Goal: Task Accomplishment & Management: Complete application form

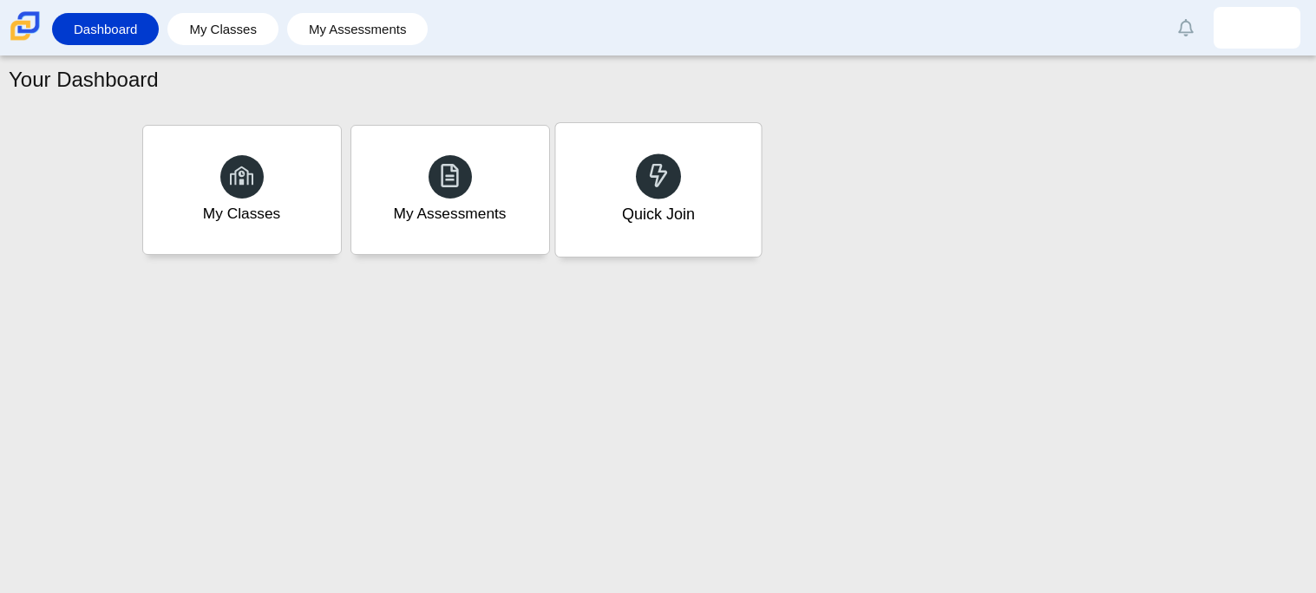
click at [645, 204] on div "Quick Join" at bounding box center [657, 214] width 73 height 23
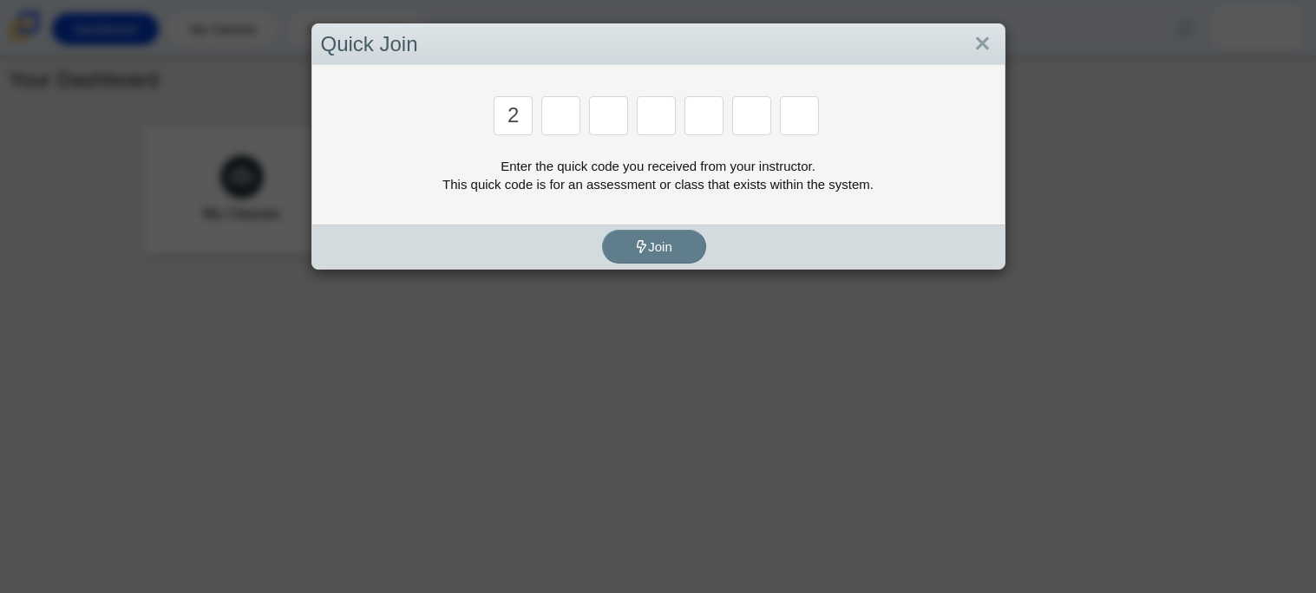
type input "2"
type input "c"
type input "u"
type input "p"
type input "s"
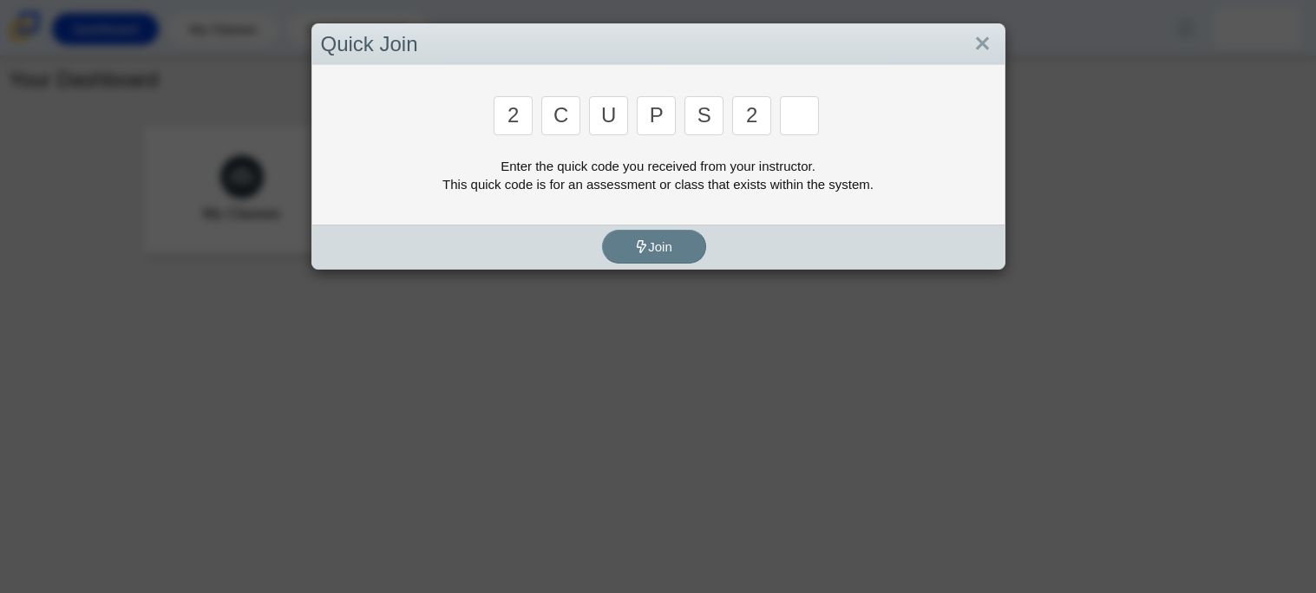
type input "2"
type input "4"
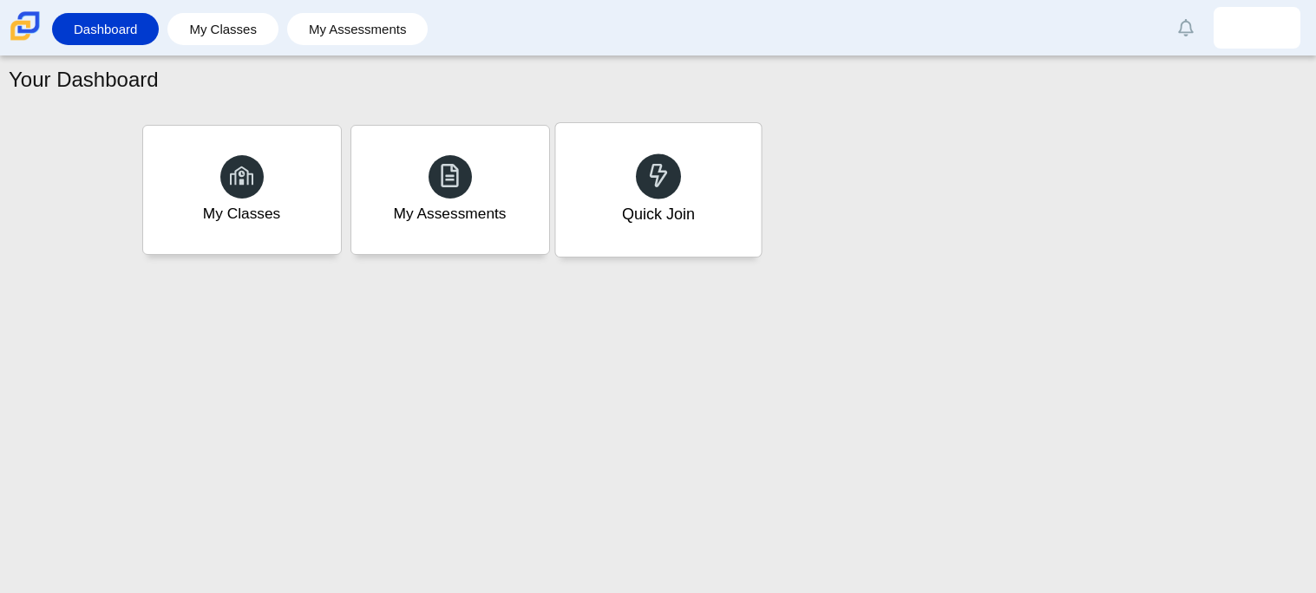
type input "a"
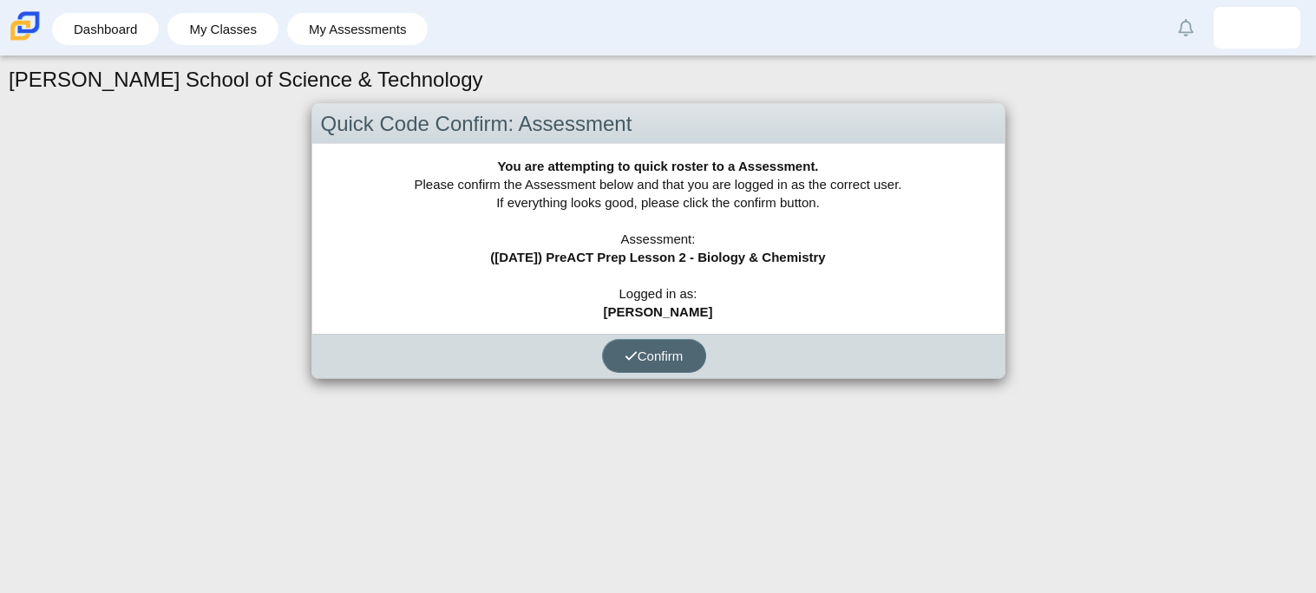
click at [642, 360] on span "Confirm" at bounding box center [653, 356] width 59 height 15
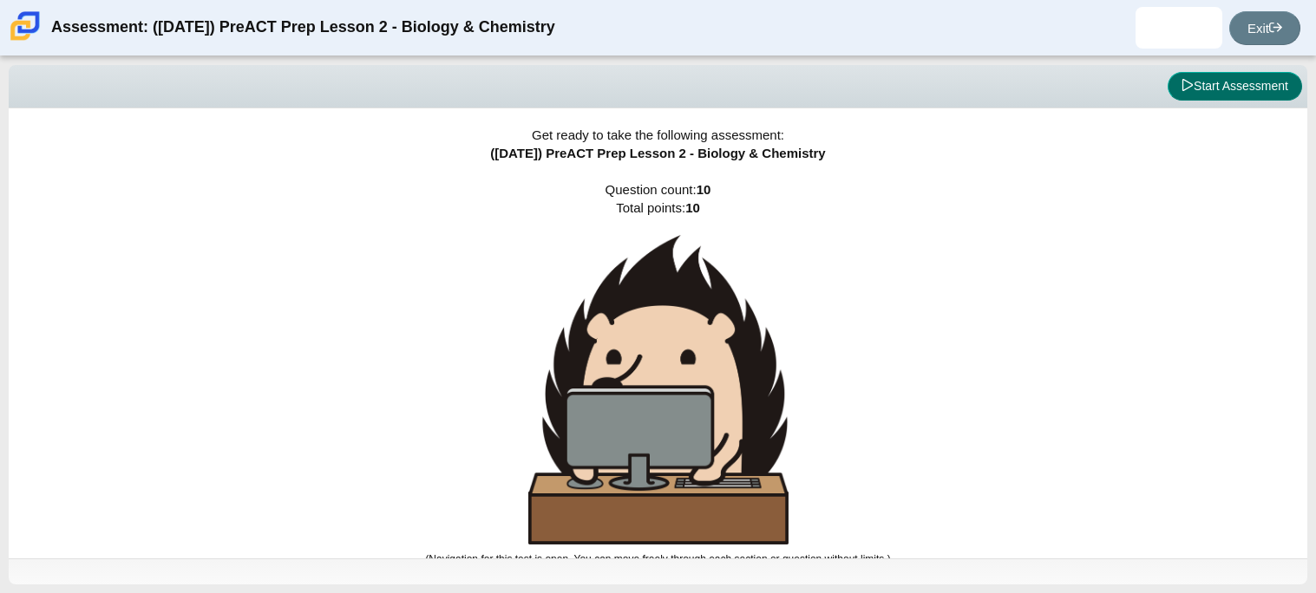
click at [1259, 89] on button "Start Assessment" at bounding box center [1234, 86] width 134 height 29
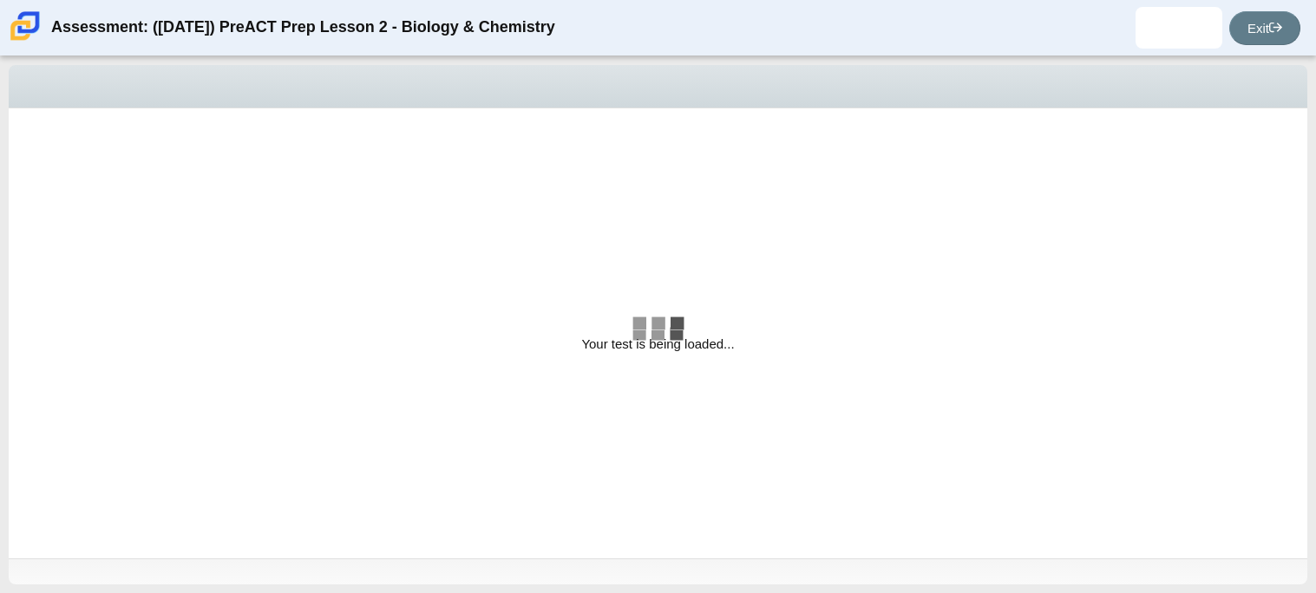
select select "88c27e0d-eae0-4ba9-ac20-9160ce6547ef"
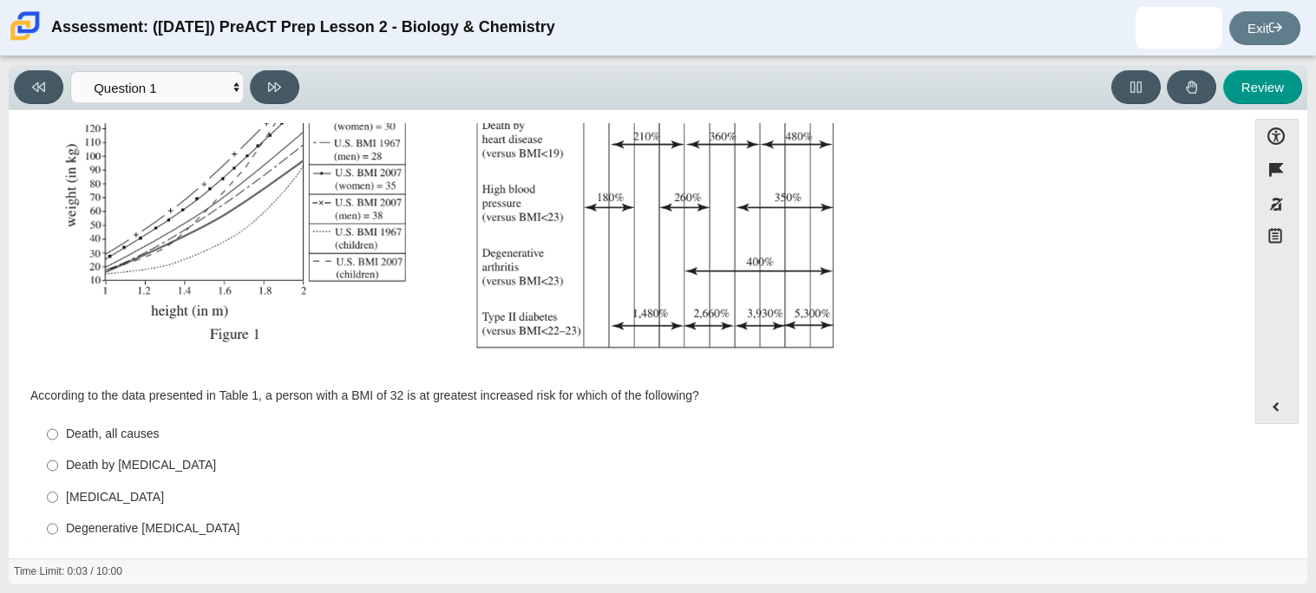
scroll to position [369, 0]
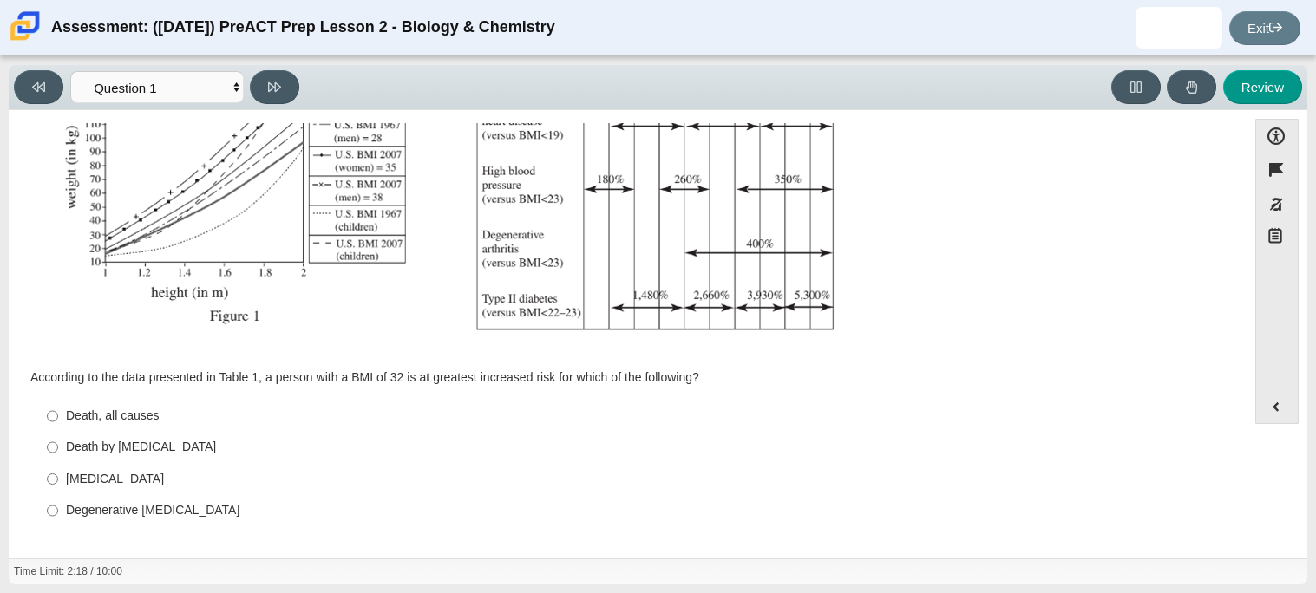
click at [414, 498] on label "Degenerative [MEDICAL_DATA] Degenerative [MEDICAL_DATA]" at bounding box center [629, 510] width 1188 height 31
click at [58, 498] on input "Degenerative [MEDICAL_DATA] Degenerative [MEDICAL_DATA]" at bounding box center [52, 510] width 11 height 31
radio input "true"
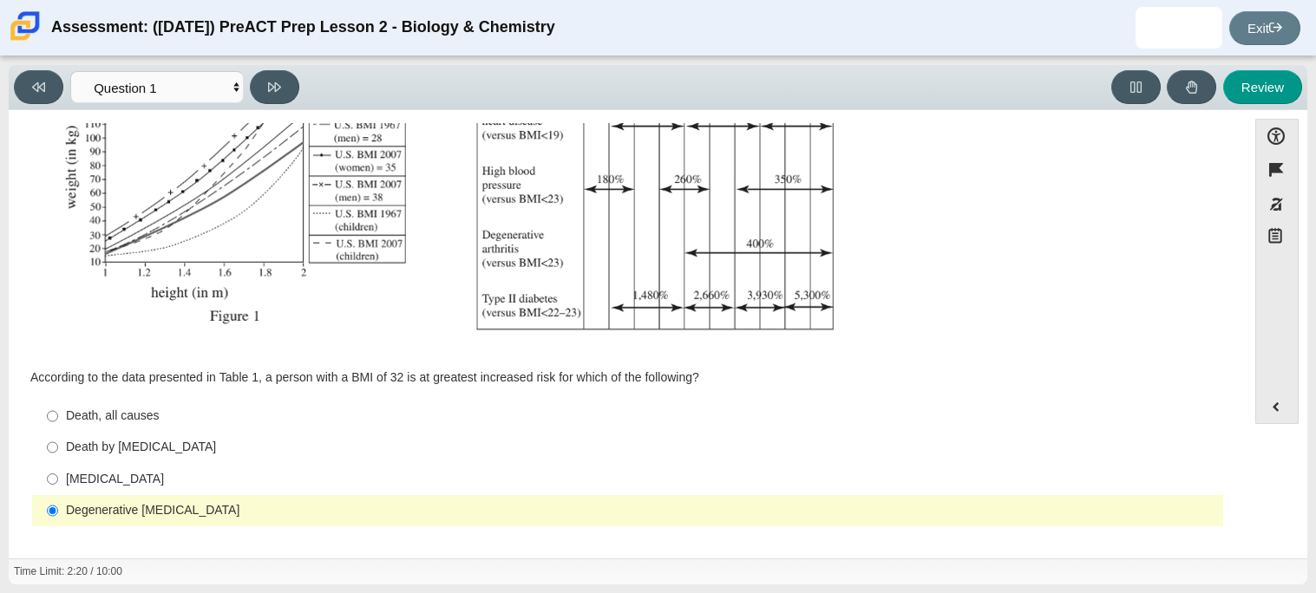
click at [143, 448] on div "Death by [MEDICAL_DATA]" at bounding box center [641, 447] width 1150 height 17
click at [58, 448] on input "Death by [MEDICAL_DATA] Death by [MEDICAL_DATA]" at bounding box center [52, 447] width 11 height 31
radio input "true"
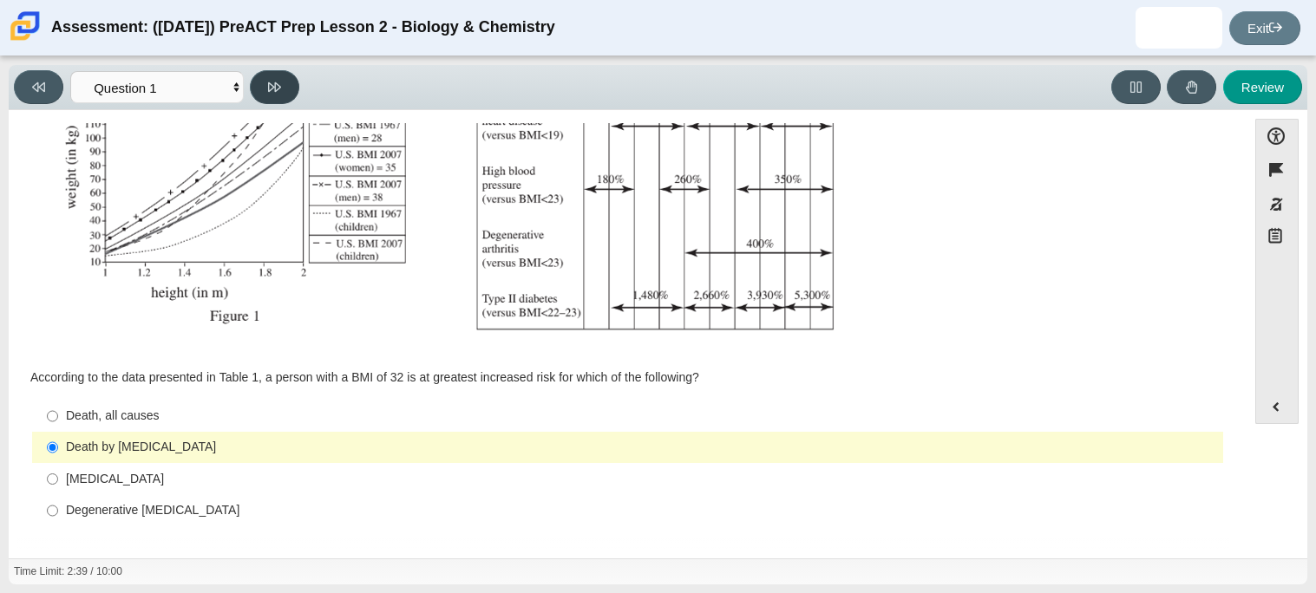
click at [279, 70] on button at bounding box center [274, 87] width 49 height 34
select select "f31ee183-ab53-48c9-9374-3a18949ab500"
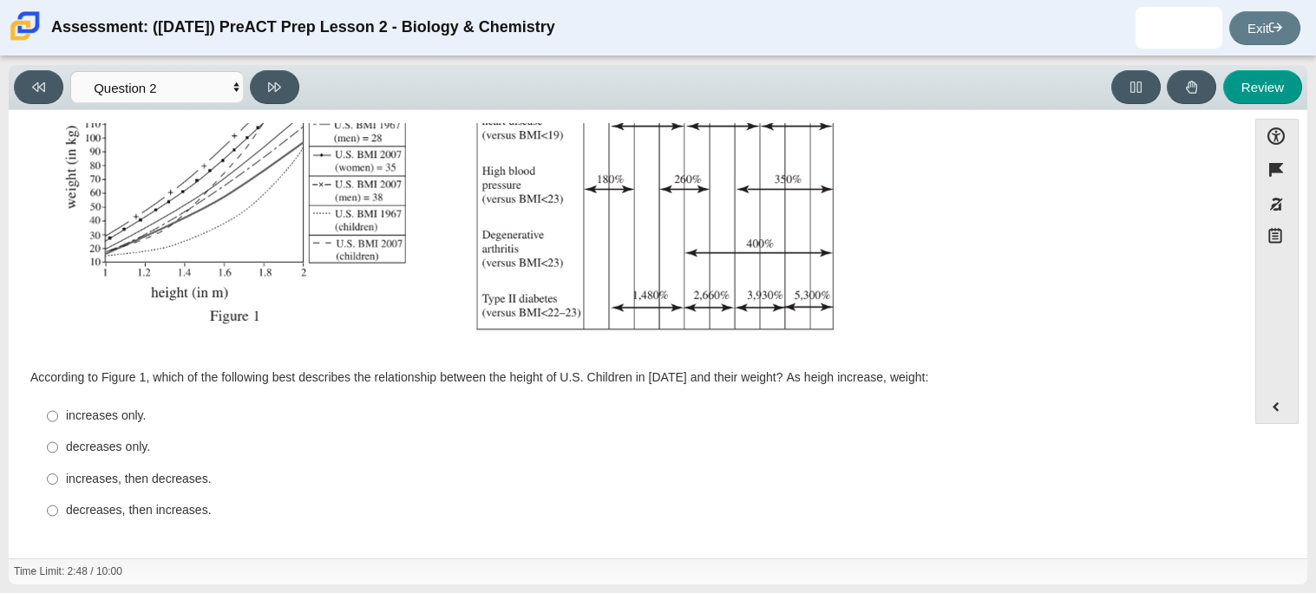
click at [173, 483] on div "increases, then decreases." at bounding box center [641, 479] width 1150 height 17
click at [58, 483] on input "increases, then decreases. increases, then decreases." at bounding box center [52, 478] width 11 height 31
radio input "true"
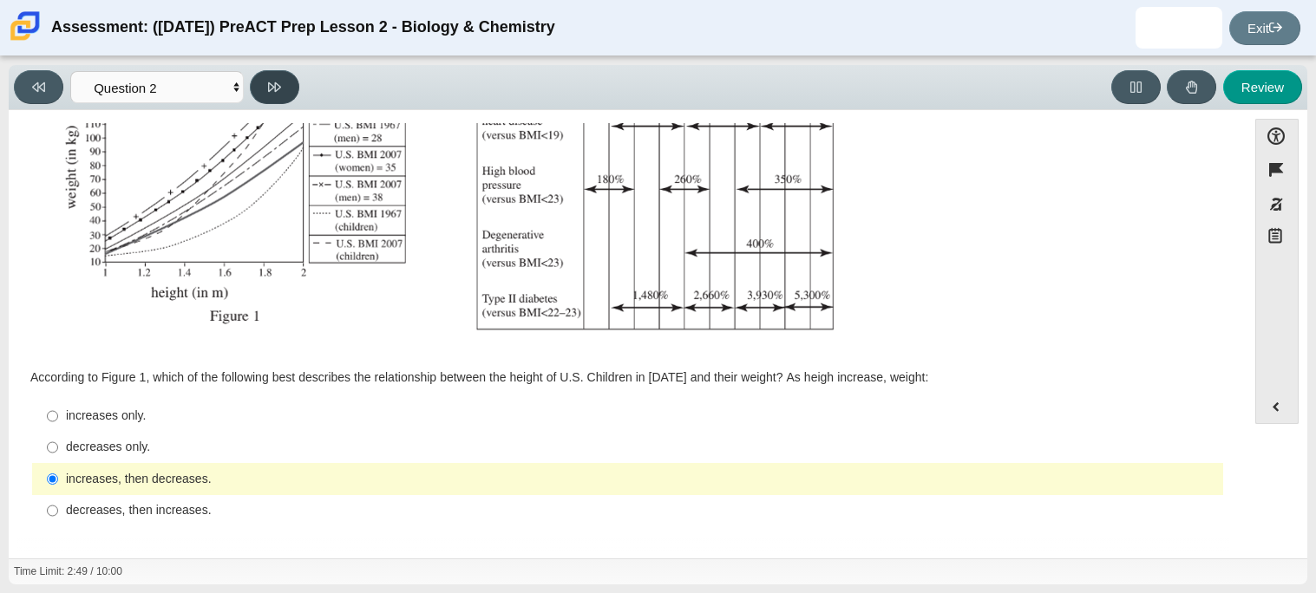
click at [284, 78] on button at bounding box center [274, 87] width 49 height 34
select select "45e82964-709e-4180-9336-970e18221224"
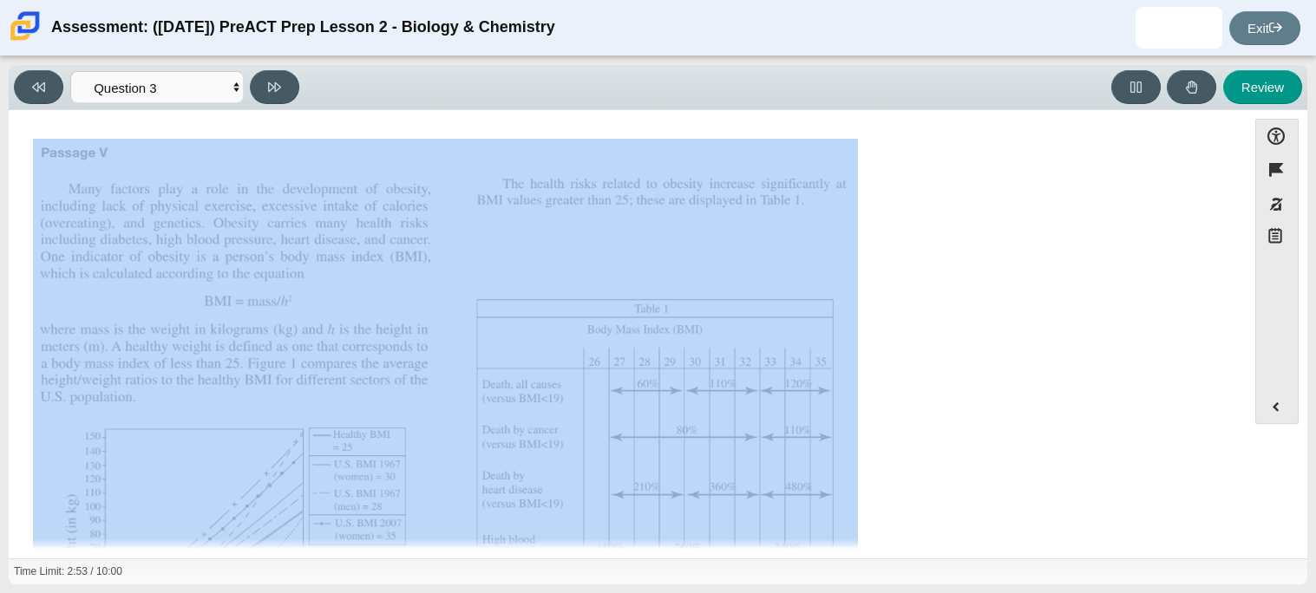
drag, startPoint x: 1238, startPoint y: 200, endPoint x: 1207, endPoint y: 291, distance: 95.2
click at [1207, 291] on div "Accessibility options 02:53 / 10:00 Close Color scheme Font size Zoom Change th…" at bounding box center [657, 333] width 1281 height 428
click at [1198, 285] on div "Assessment items" at bounding box center [627, 430] width 1189 height 582
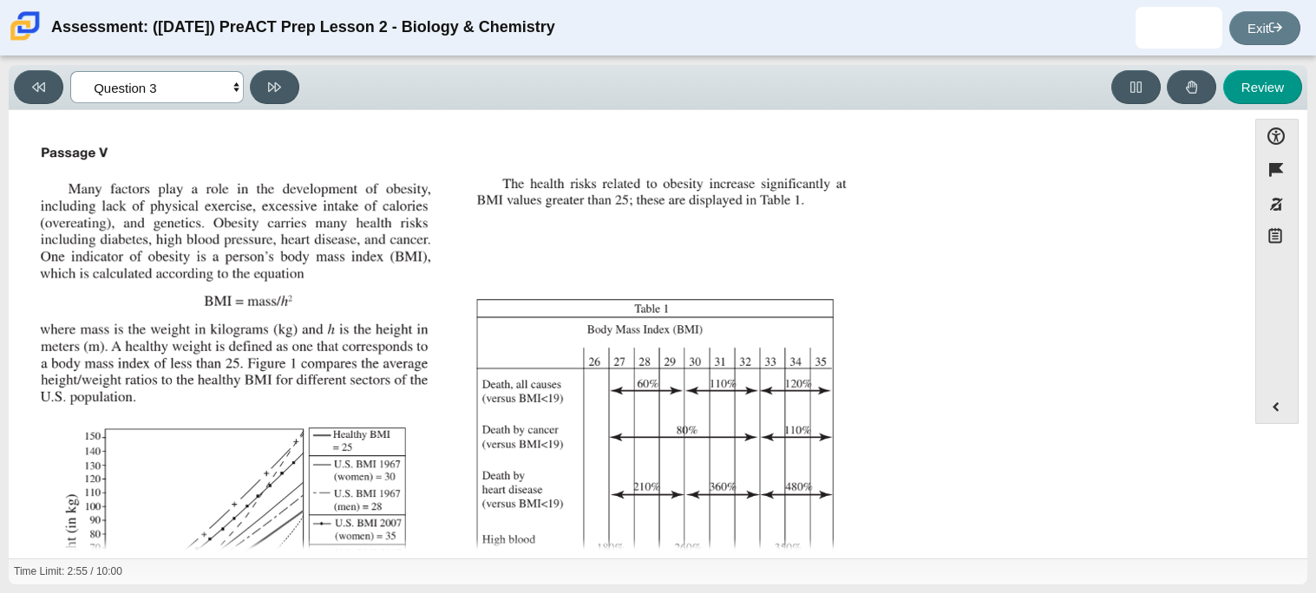
click at [225, 83] on select "Questions Question 1 Question 2 Question 3 Question 4 Question 5 Question 6 Que…" at bounding box center [156, 87] width 173 height 32
click at [1081, 291] on div "Assessment items" at bounding box center [627, 430] width 1189 height 582
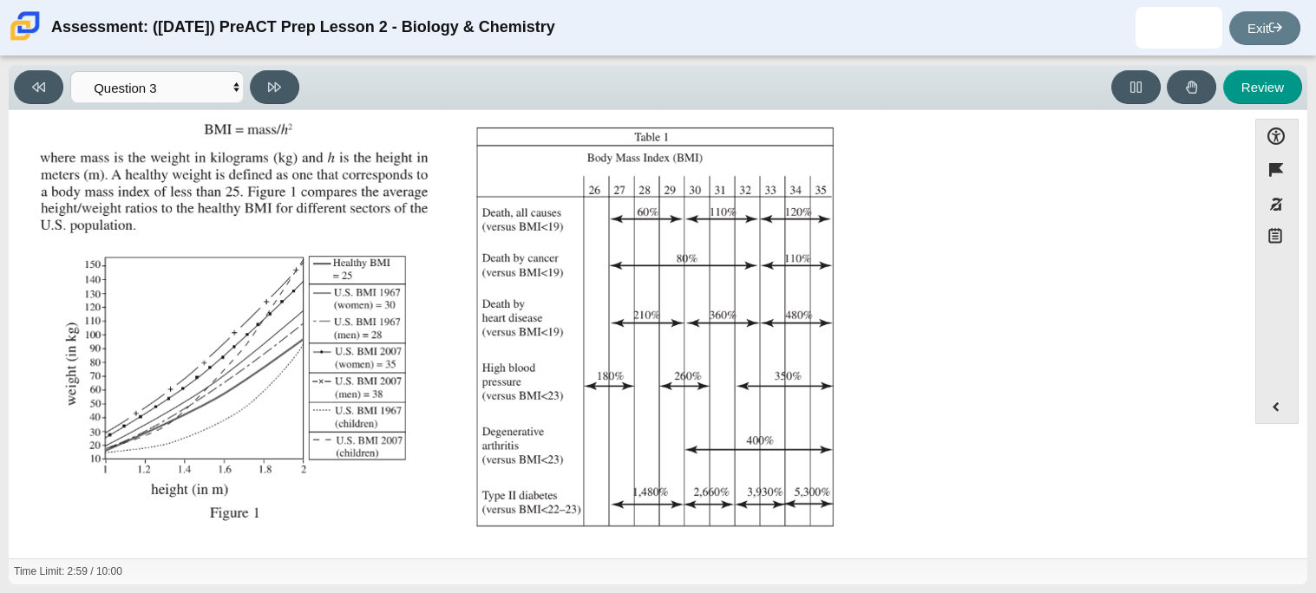
scroll to position [386, 0]
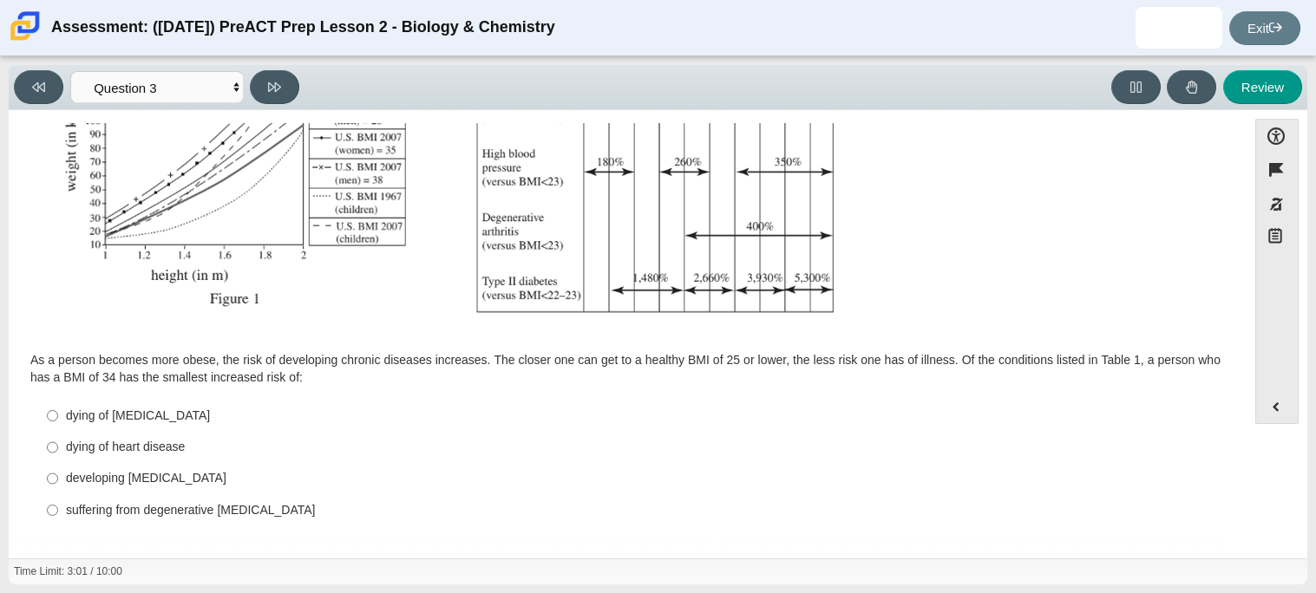
click at [194, 507] on div "suffering from degenerative arthritis" at bounding box center [641, 510] width 1150 height 17
click at [58, 507] on input "suffering from degenerative arthritis suffering from degenerative arthritis" at bounding box center [52, 509] width 11 height 31
radio input "true"
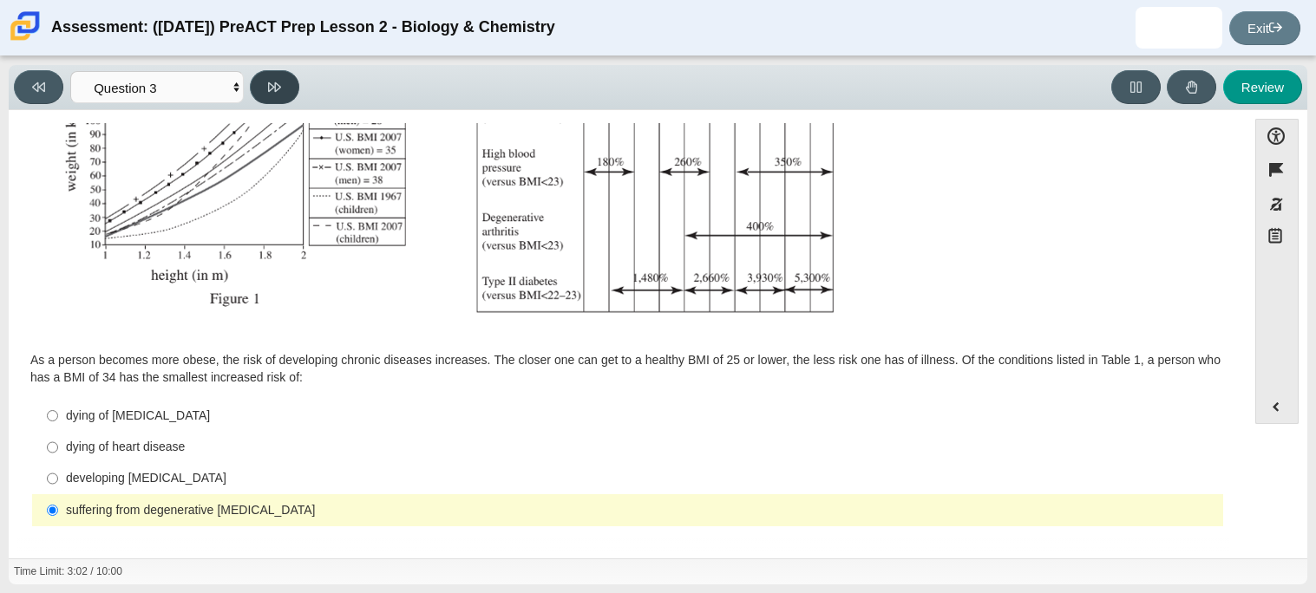
click at [270, 83] on icon at bounding box center [274, 87] width 13 height 13
select select "71dcacfe-cf8b-4cdc-be22-b82c8aec5da2"
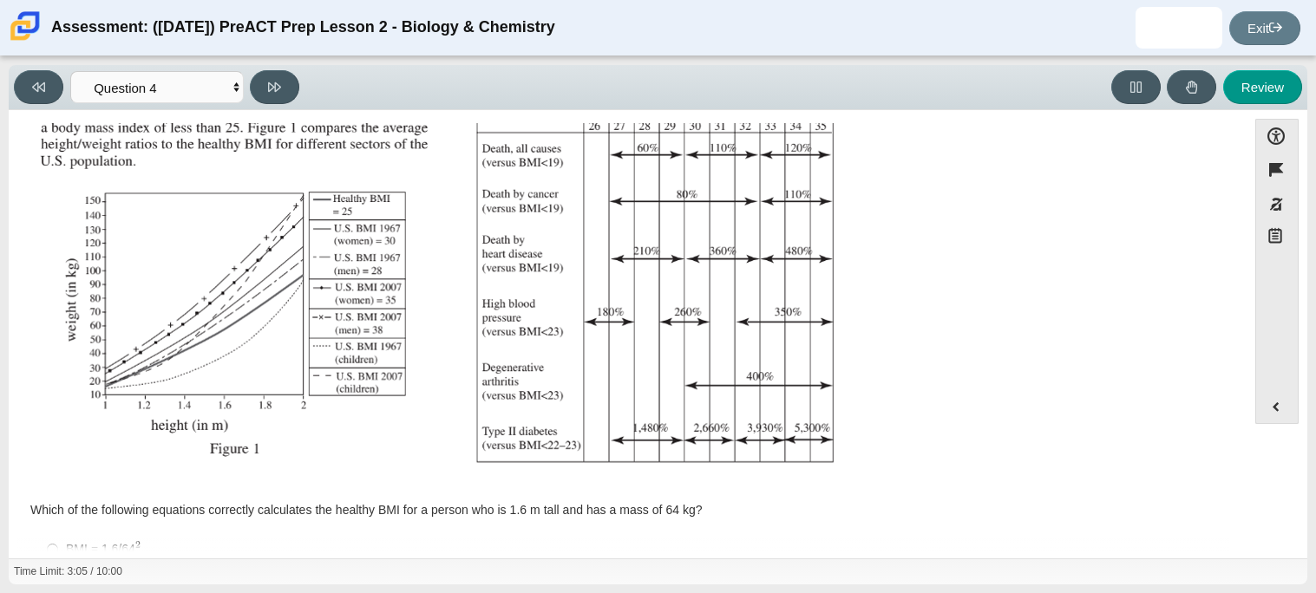
scroll to position [370, 0]
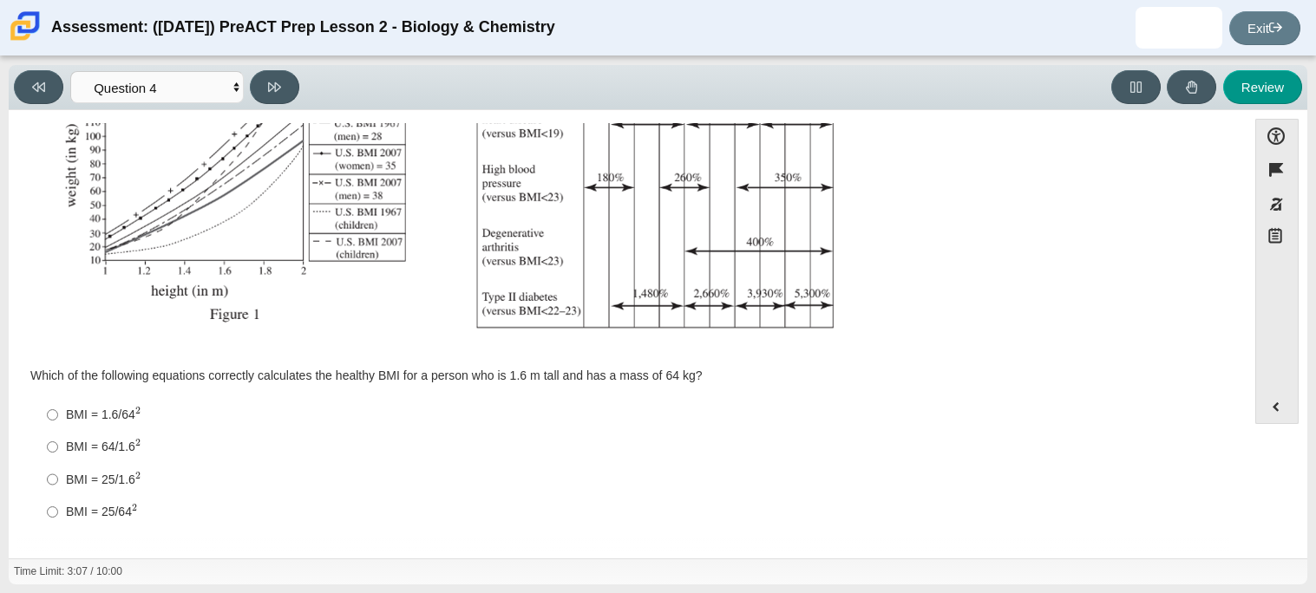
click at [103, 443] on div "BMI = 64/1.6 2" at bounding box center [641, 447] width 1150 height 18
click at [58, 443] on input "BMI = 64/1.6 2 BMI = 64/1.62" at bounding box center [52, 447] width 11 height 32
radio input "true"
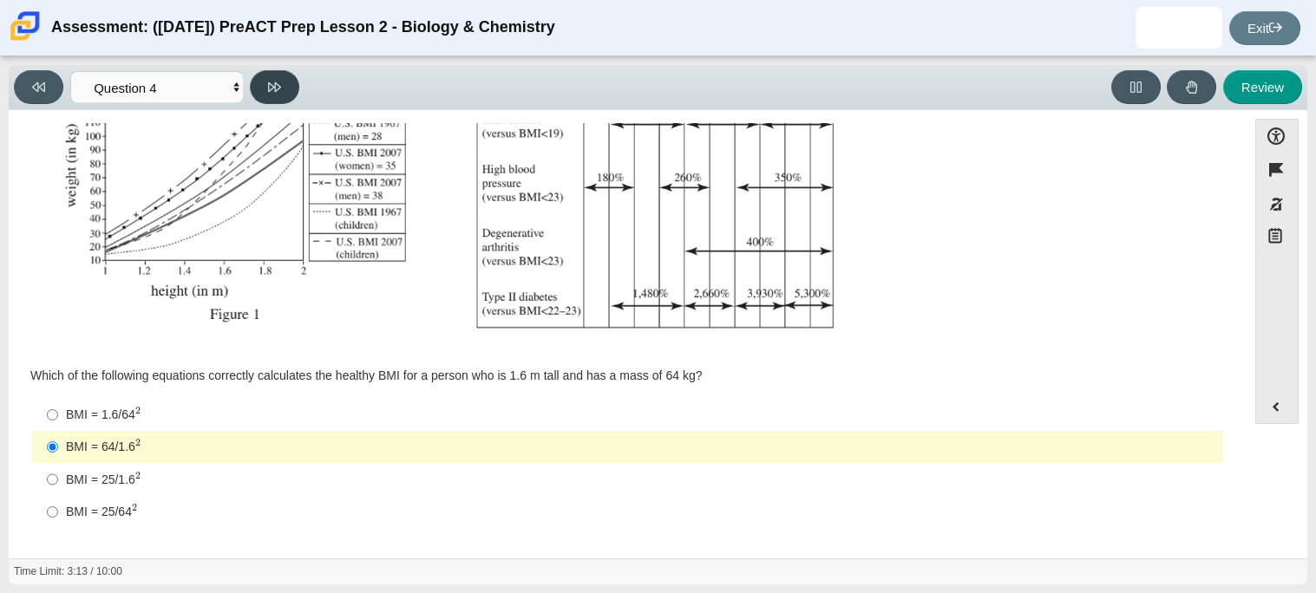
click at [278, 90] on icon at bounding box center [274, 87] width 13 height 13
select select "c6558c8b-086a-4b4c-b582-9428309971ba"
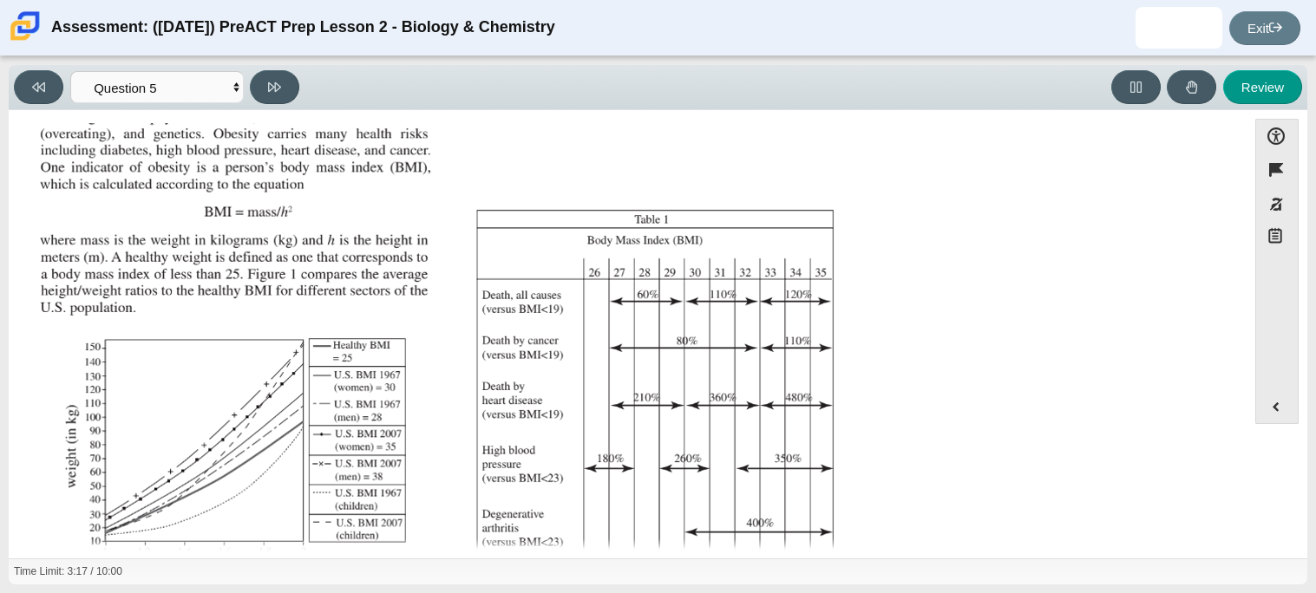
scroll to position [369, 0]
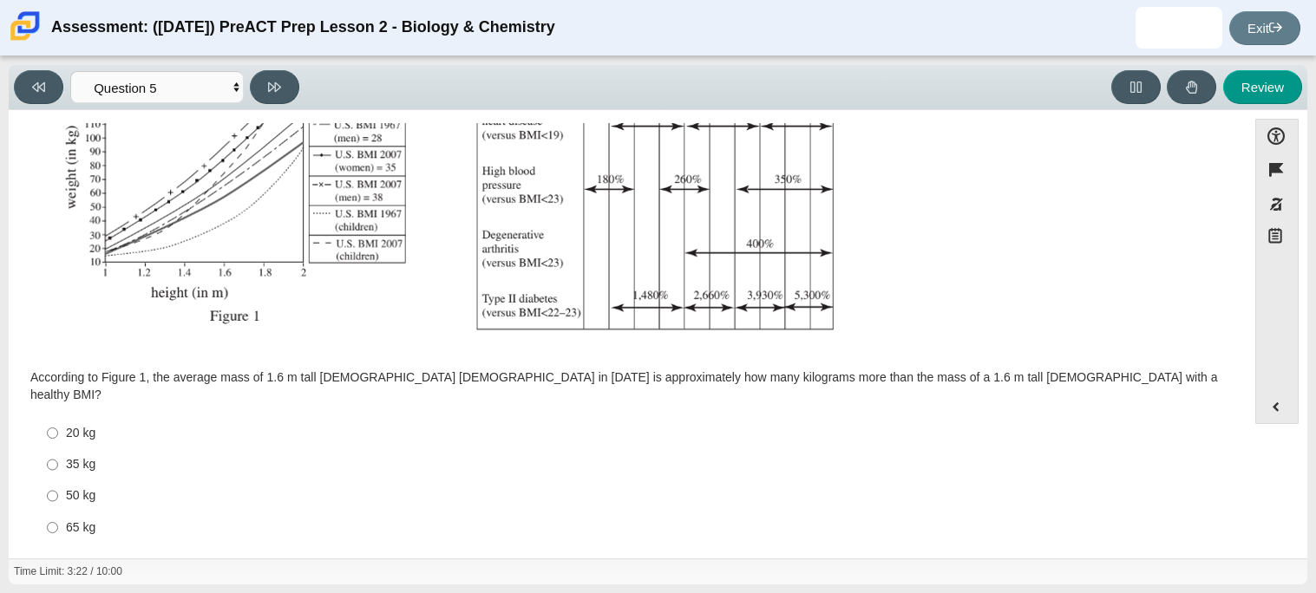
click at [66, 456] on div "35 kg" at bounding box center [641, 464] width 1150 height 17
click at [58, 449] on input "35 kg 35 kg" at bounding box center [52, 464] width 11 height 31
radio input "true"
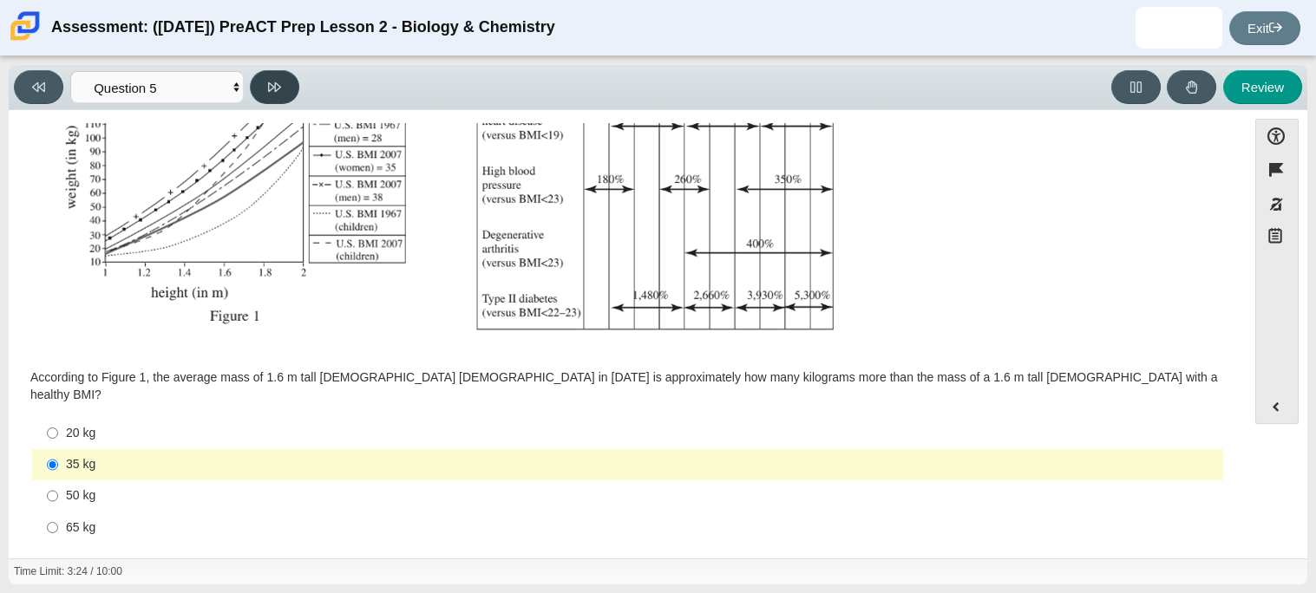
click at [276, 77] on button at bounding box center [274, 87] width 49 height 34
select select "74d98ab6-2529-481e-9250-4e9263ec31cd"
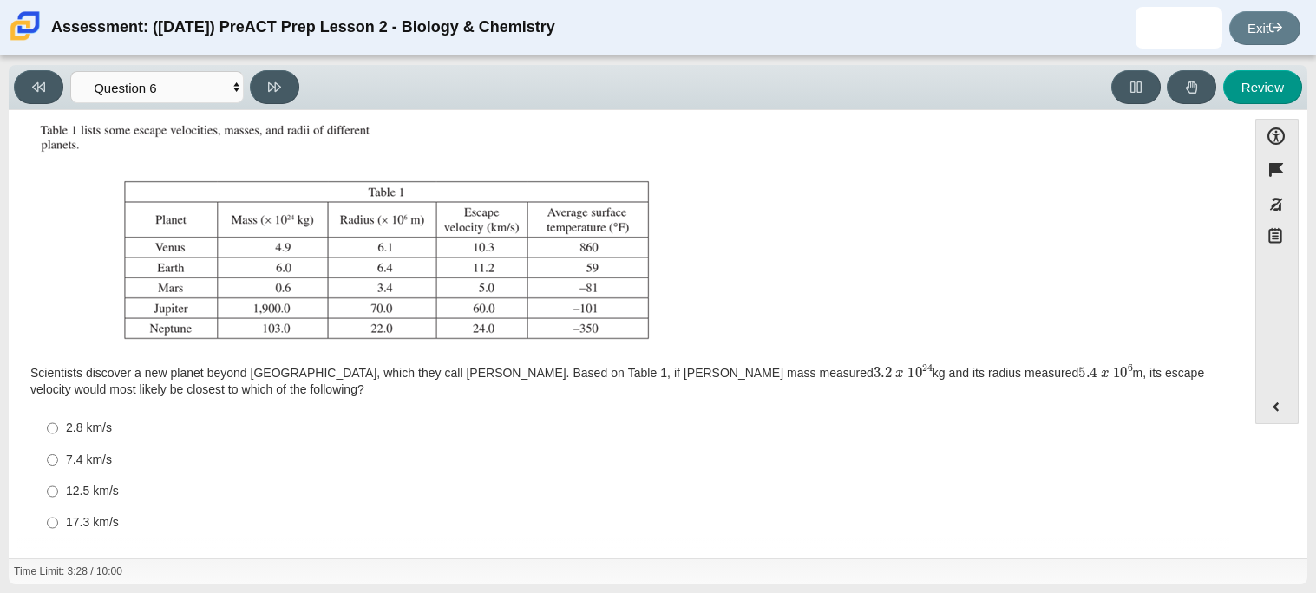
scroll to position [199, 0]
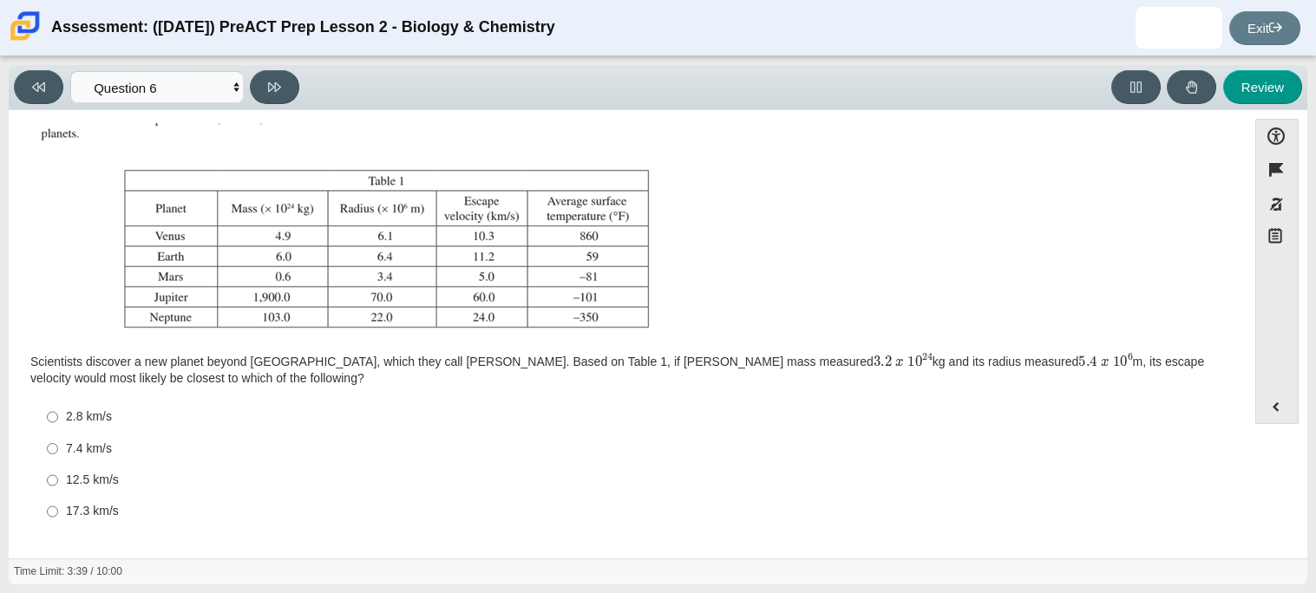
click at [60, 441] on label "7.4 km/s 7.4 km/s" at bounding box center [629, 448] width 1188 height 31
click at [58, 441] on input "7.4 km/s 7.4 km/s" at bounding box center [52, 448] width 11 height 31
radio input "true"
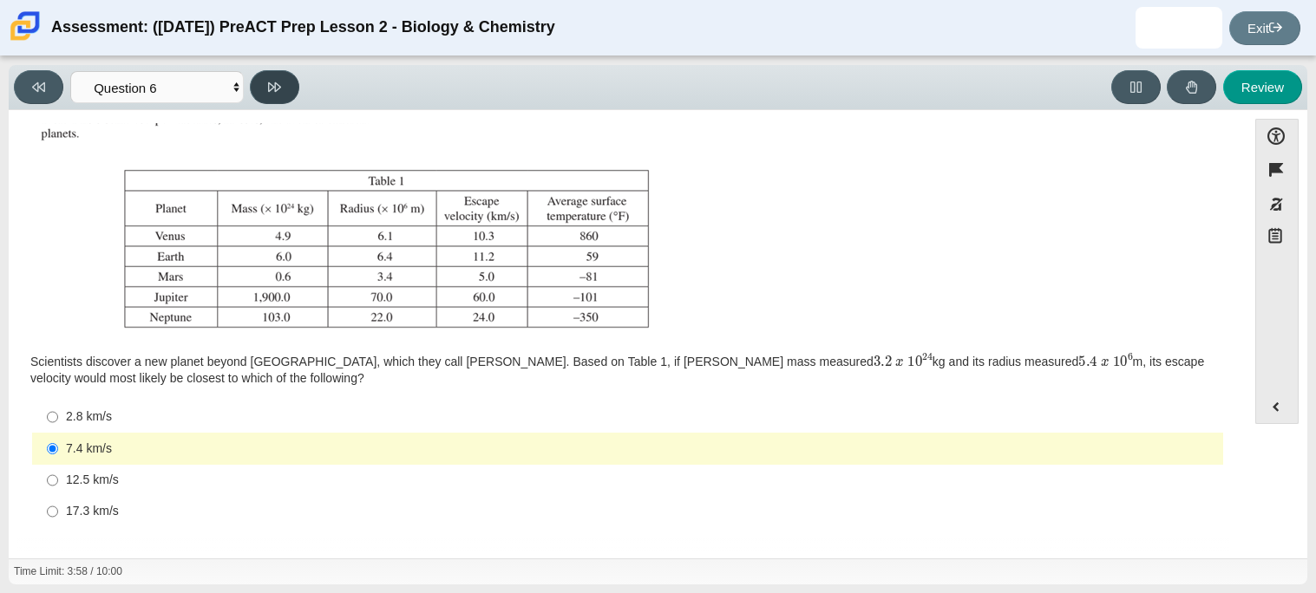
click at [287, 93] on button at bounding box center [274, 87] width 49 height 34
select select "31694628-7769-4744-9964-d3ed6115c03c"
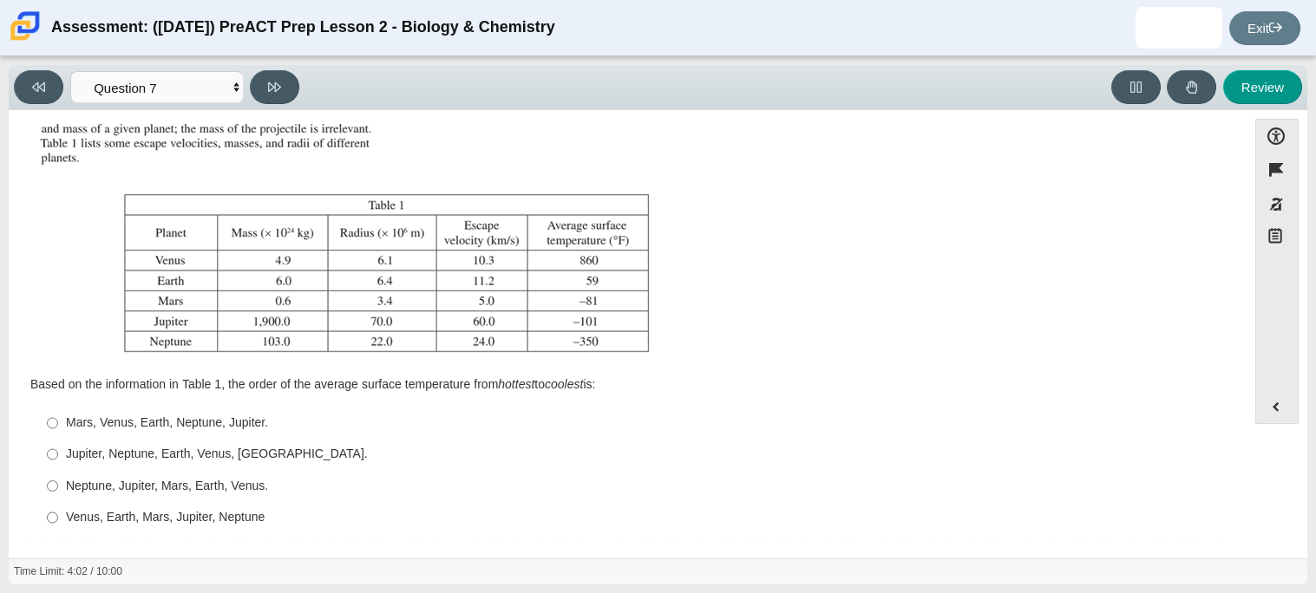
scroll to position [181, 0]
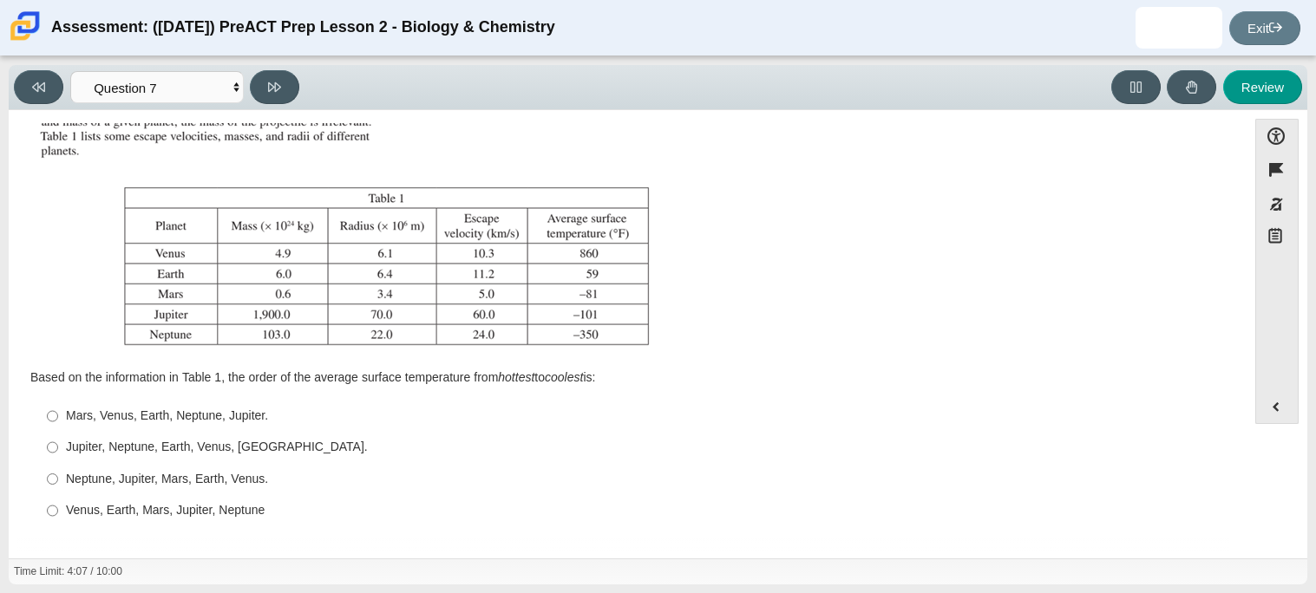
click at [95, 456] on label "Jupiter, Neptune, Earth, Venus, Mars. Jupiter, Neptune, Earth, Venus, Mars." at bounding box center [629, 447] width 1188 height 31
click at [58, 456] on input "Jupiter, Neptune, Earth, Venus, Mars. Jupiter, Neptune, Earth, Venus, Mars." at bounding box center [52, 447] width 11 height 31
radio input "true"
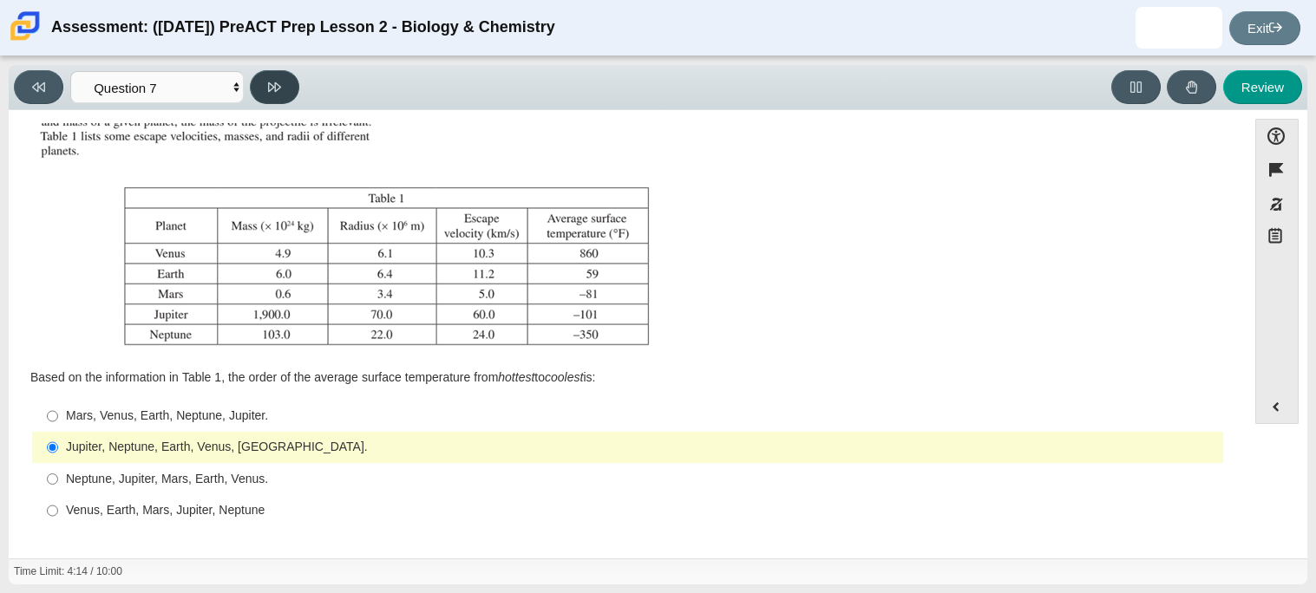
click at [279, 72] on button at bounding box center [274, 87] width 49 height 34
select select "02960795-9514-4c41-985f-77b6951c8514"
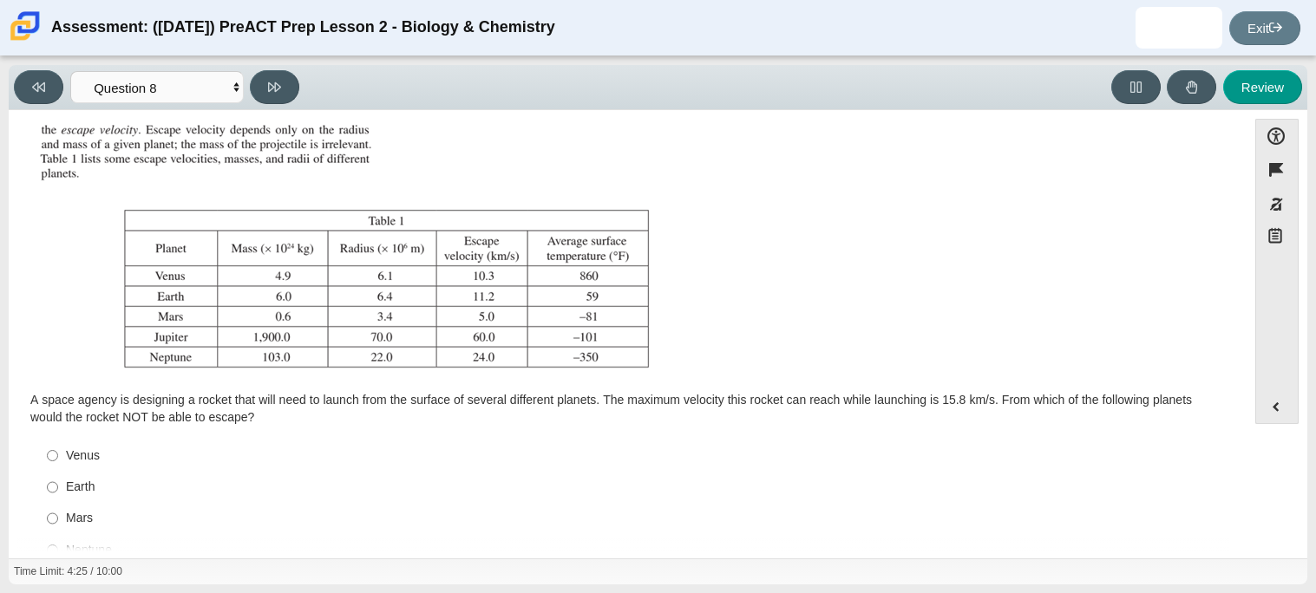
scroll to position [198, 0]
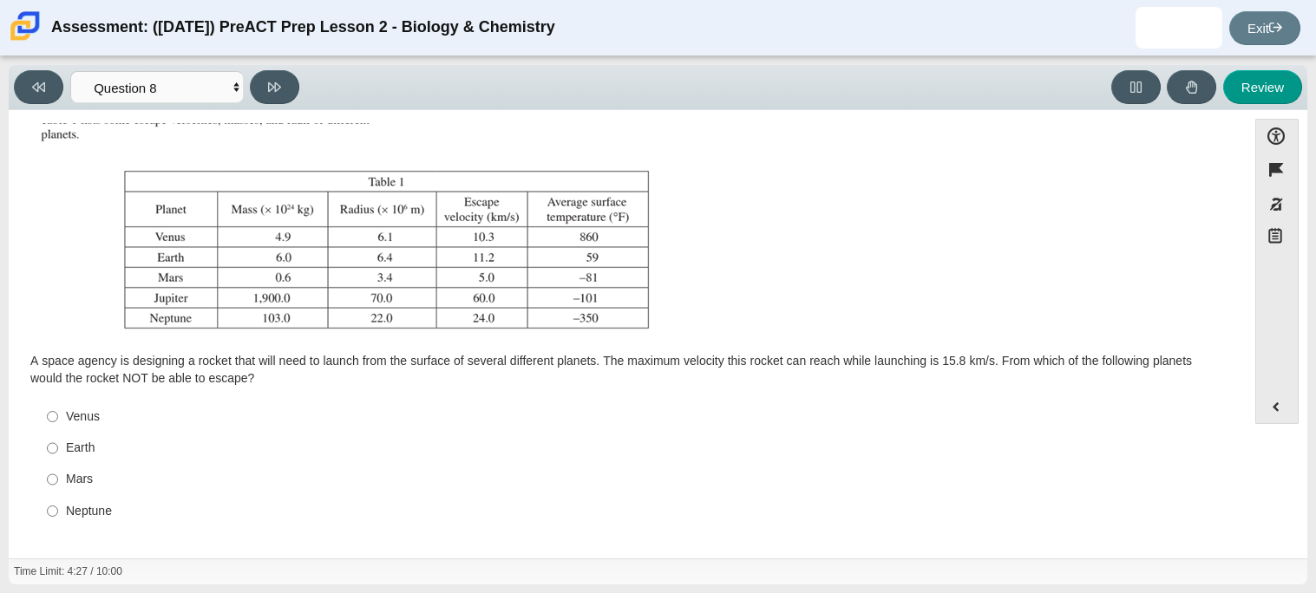
click at [79, 514] on div "Neptune" at bounding box center [641, 511] width 1150 height 17
click at [58, 514] on input "Neptune Neptune" at bounding box center [52, 510] width 11 height 31
radio input "true"
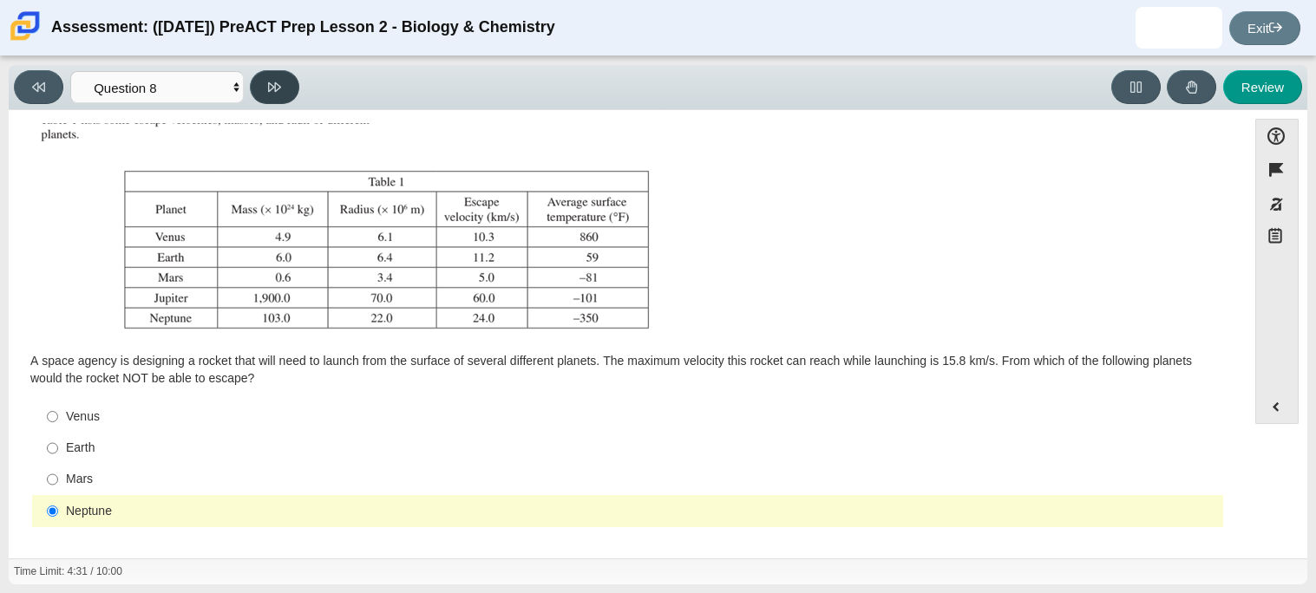
click at [297, 95] on button at bounding box center [274, 87] width 49 height 34
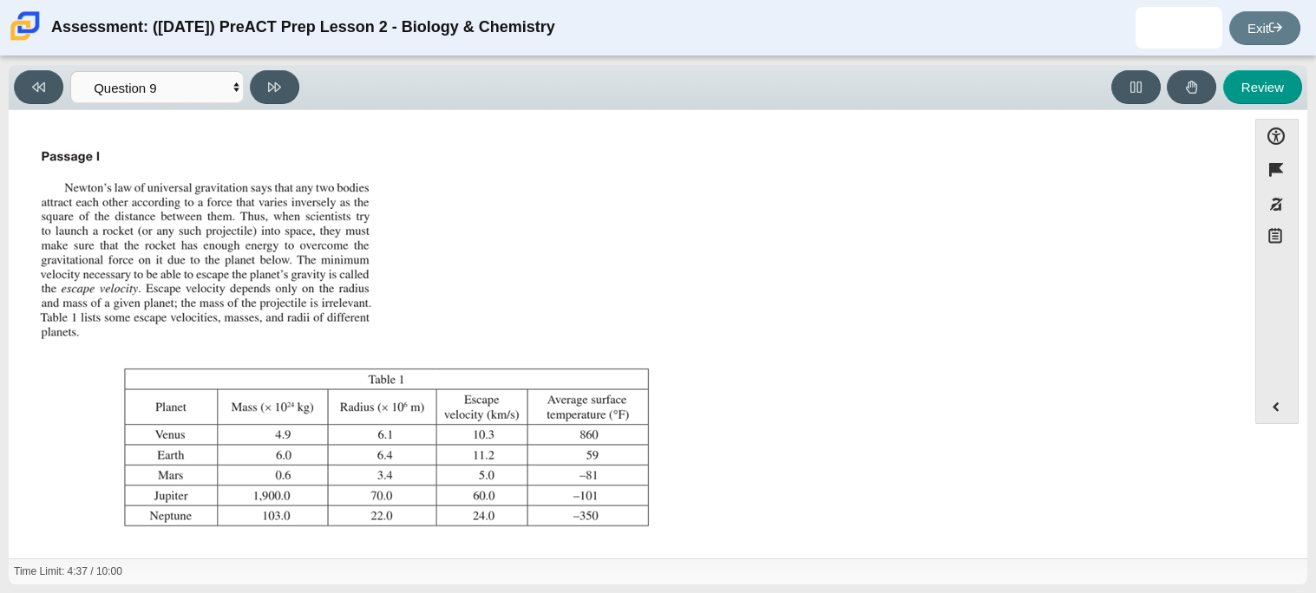
scroll to position [181, 0]
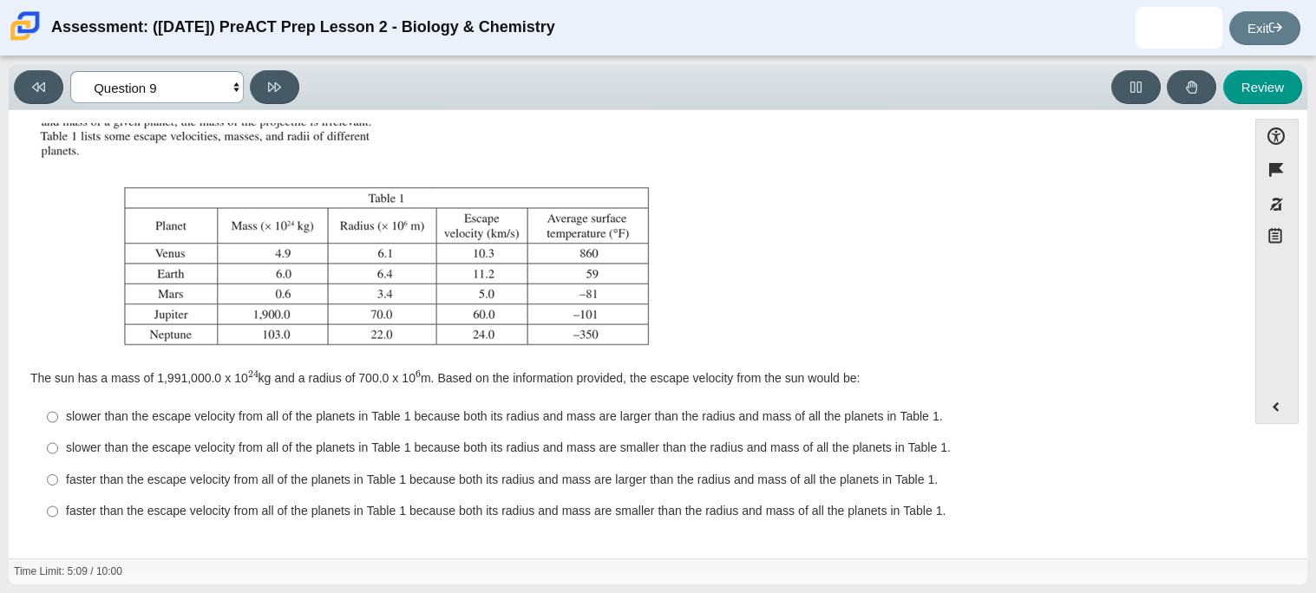
click at [235, 82] on select "Questions Question 1 Question 2 Question 3 Question 4 Question 5 Question 6 Que…" at bounding box center [156, 87] width 173 height 32
click at [70, 71] on select "Questions Question 1 Question 2 Question 3 Question 4 Question 5 Question 6 Que…" at bounding box center [156, 87] width 173 height 32
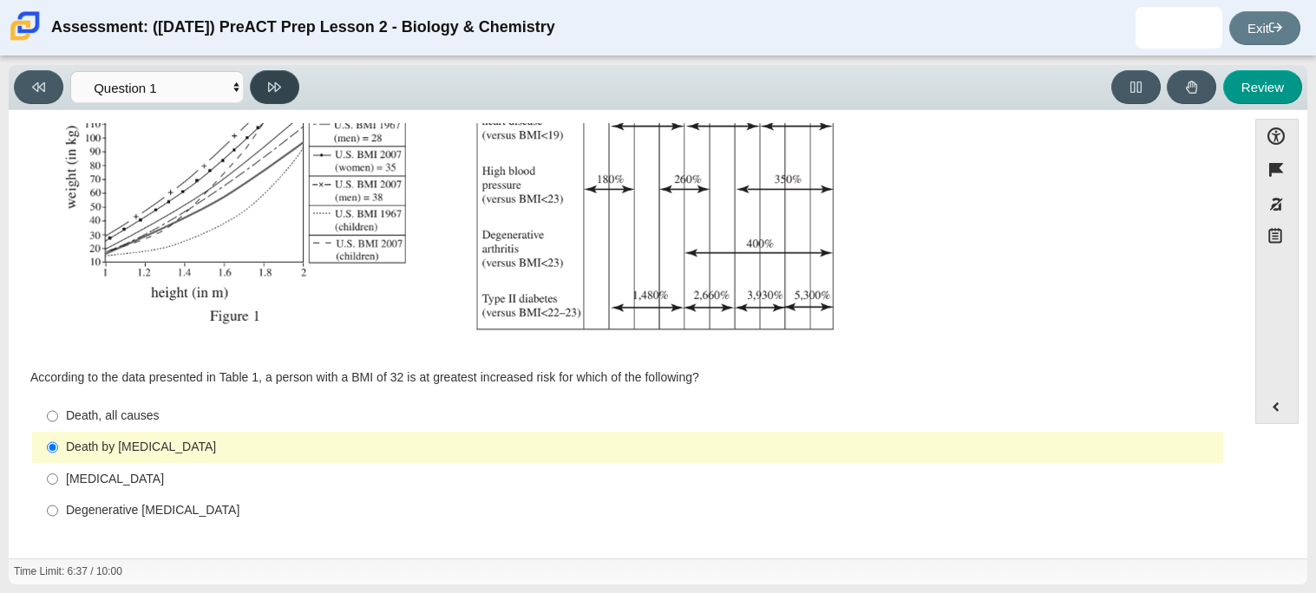
click at [266, 85] on button at bounding box center [274, 87] width 49 height 34
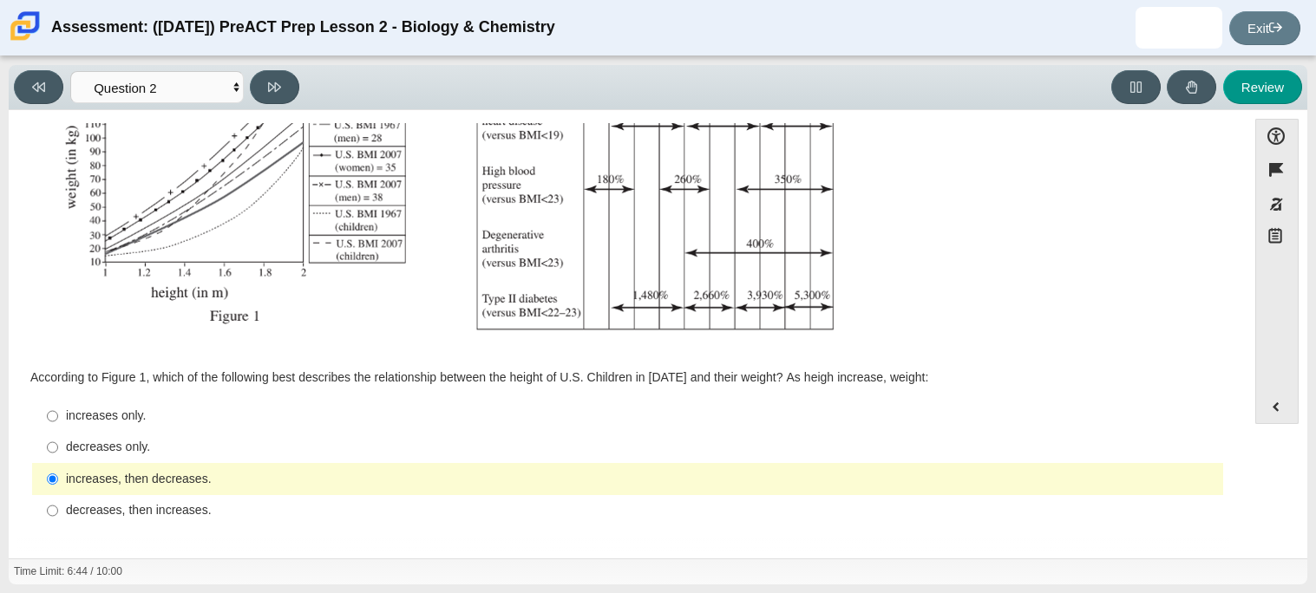
click at [238, 54] on div "Assessment: (9/29/25) PreACT Prep Lesson 2 - Biology & Chemistry Jaylieniz Rodr…" at bounding box center [658, 28] width 1316 height 56
click at [257, 75] on button at bounding box center [274, 87] width 49 height 34
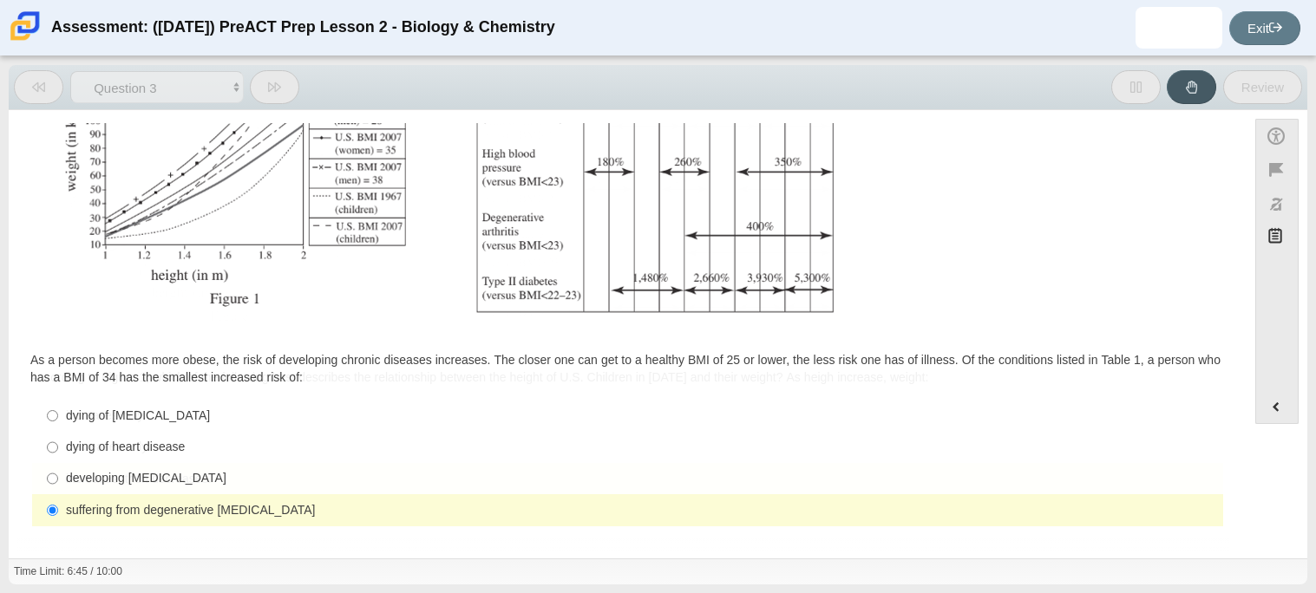
click at [257, 75] on button at bounding box center [274, 87] width 49 height 34
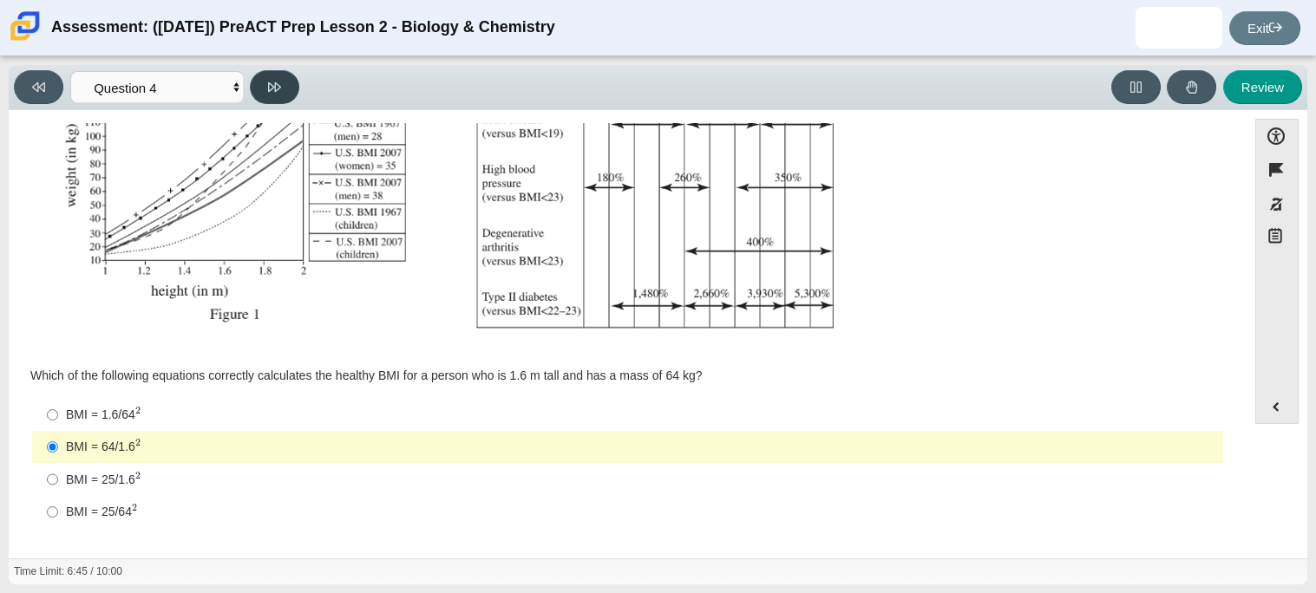
click at [257, 75] on button at bounding box center [274, 87] width 49 height 34
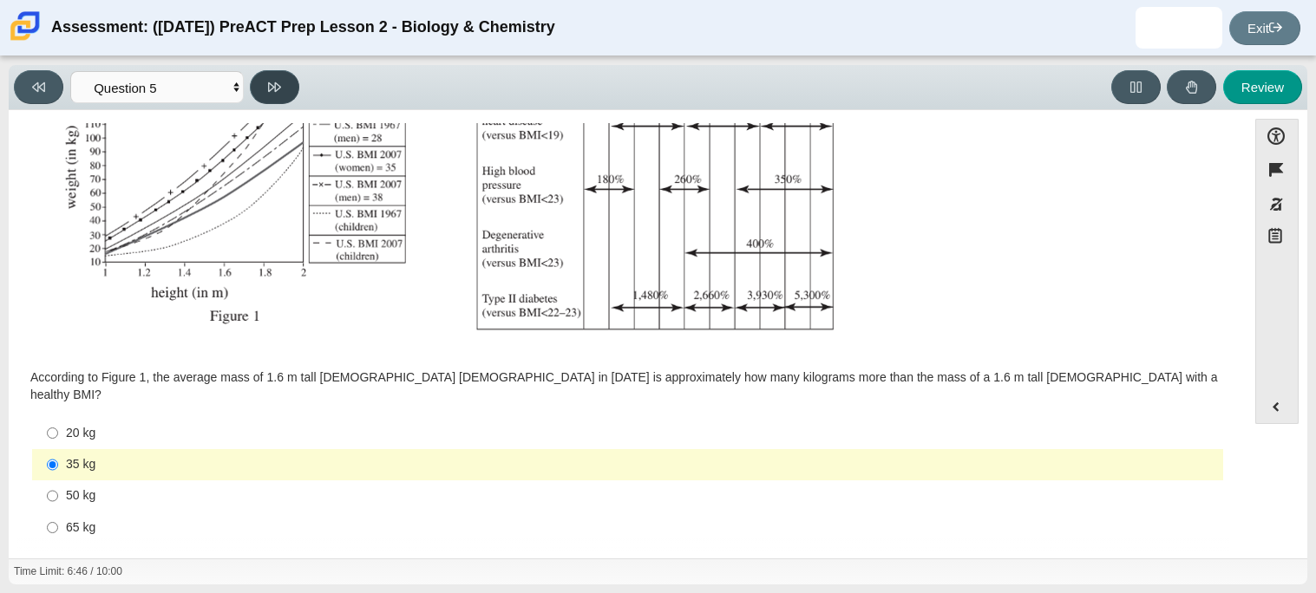
click at [257, 75] on button at bounding box center [274, 87] width 49 height 34
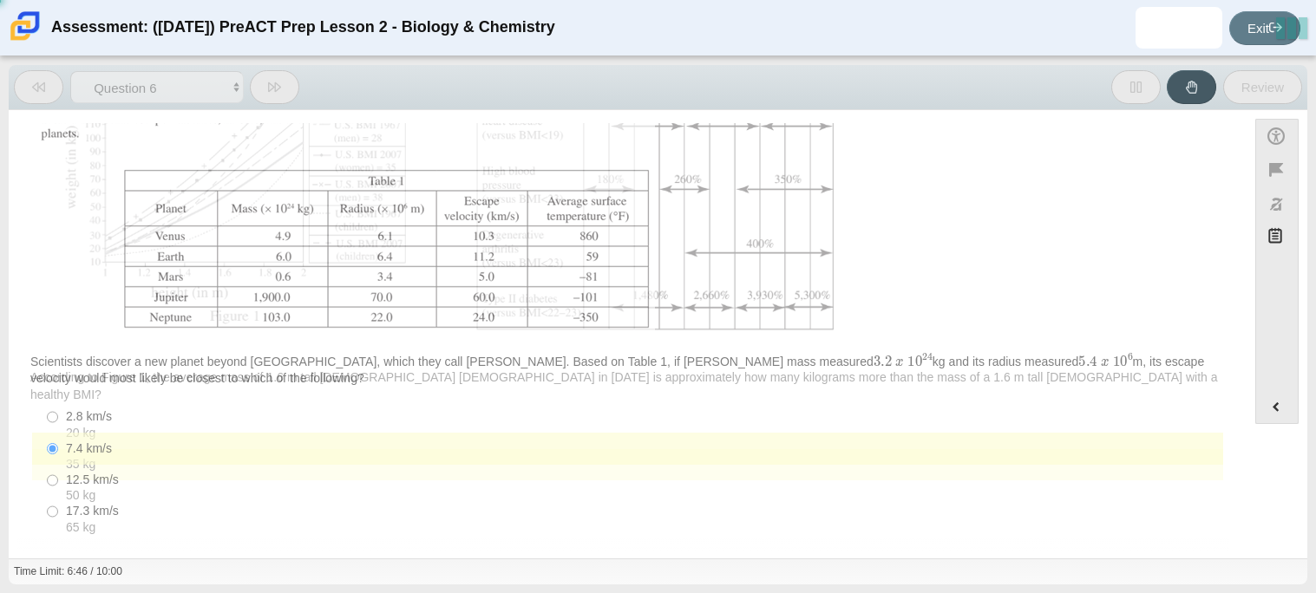
click at [257, 75] on button at bounding box center [274, 87] width 49 height 34
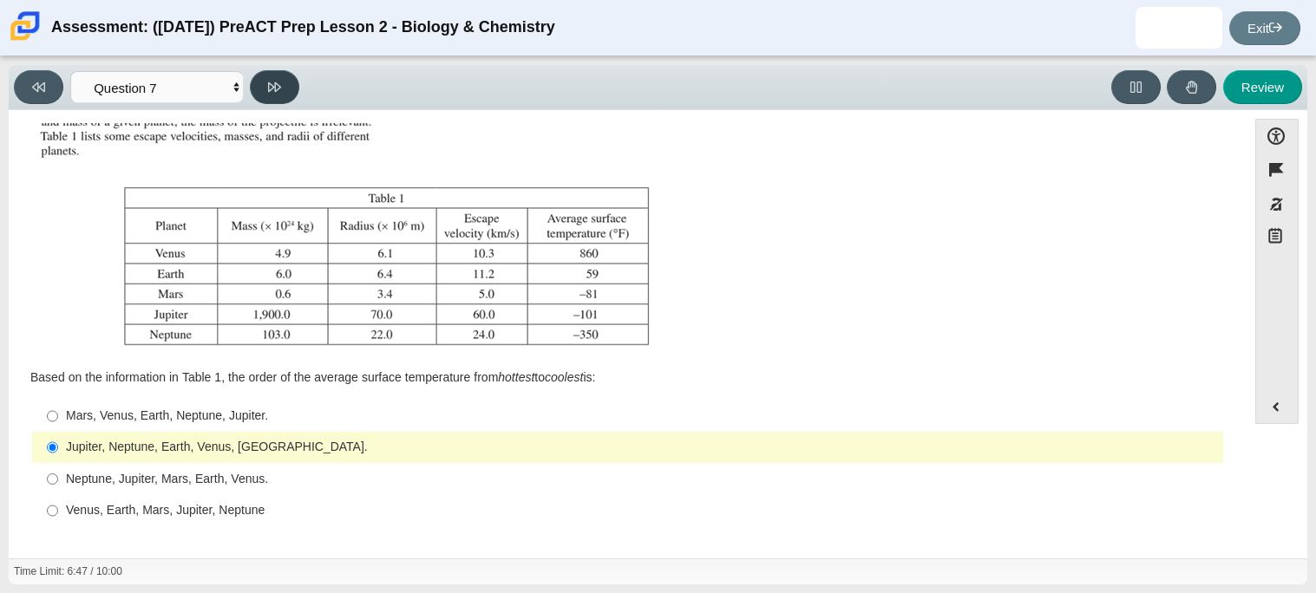
click at [257, 75] on button at bounding box center [274, 87] width 49 height 34
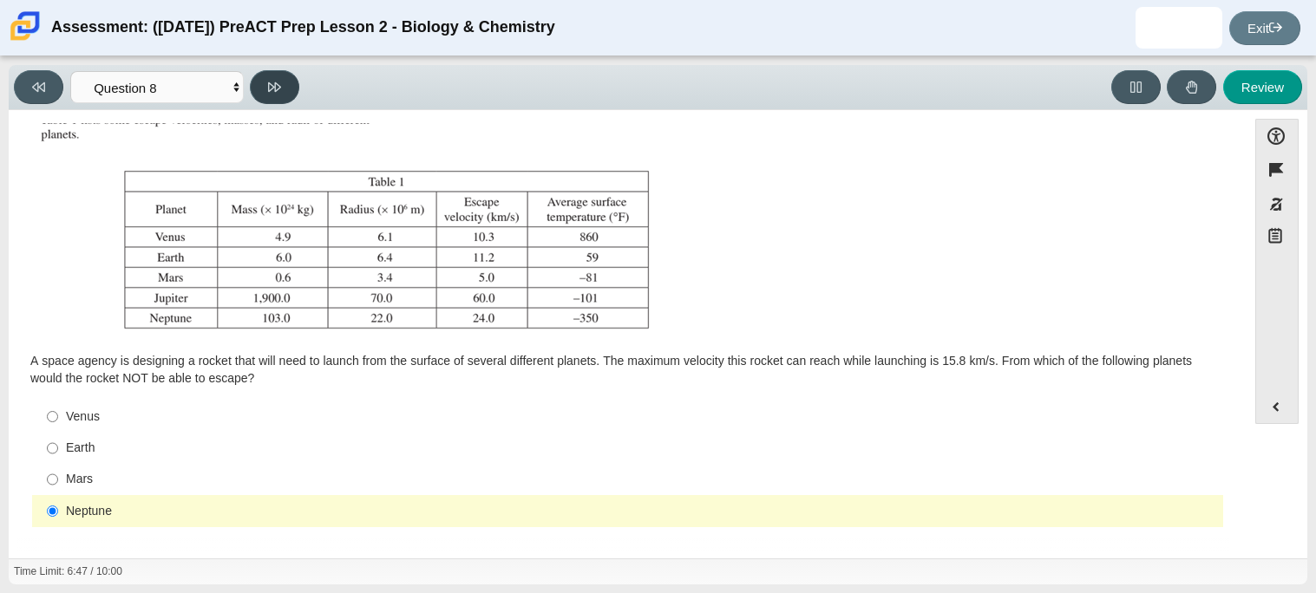
click at [258, 76] on button at bounding box center [274, 87] width 49 height 34
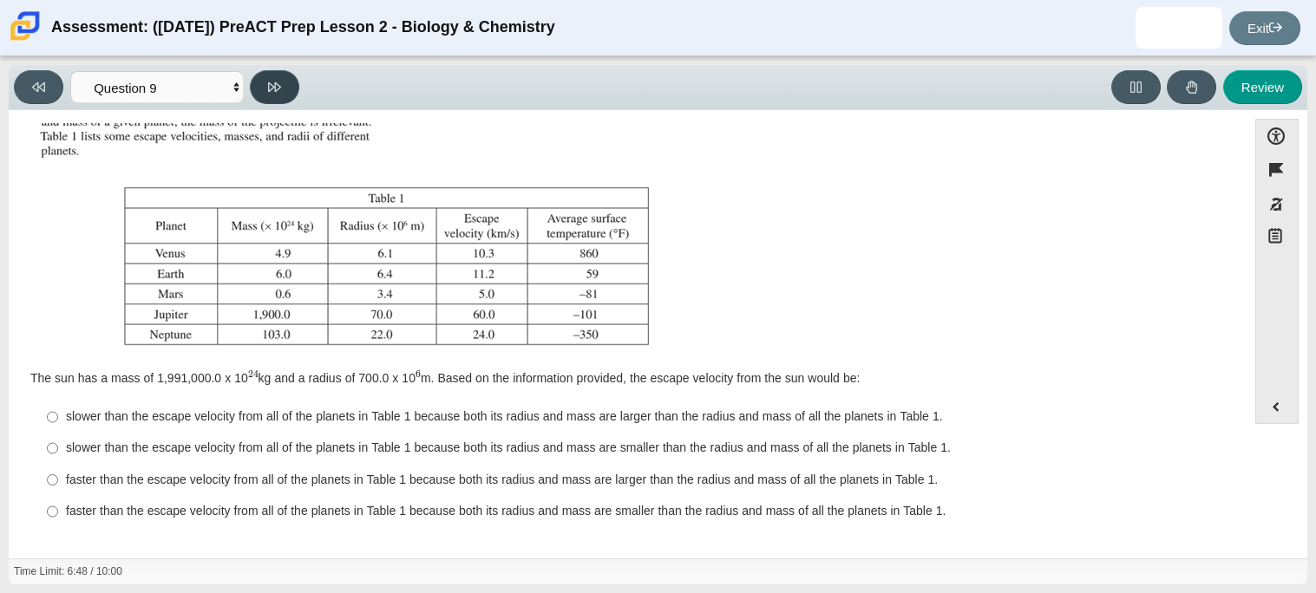
click at [259, 81] on button at bounding box center [274, 87] width 49 height 34
select select "b9bf8baa-c570-4e7d-b5c0-da6c71b27e9c"
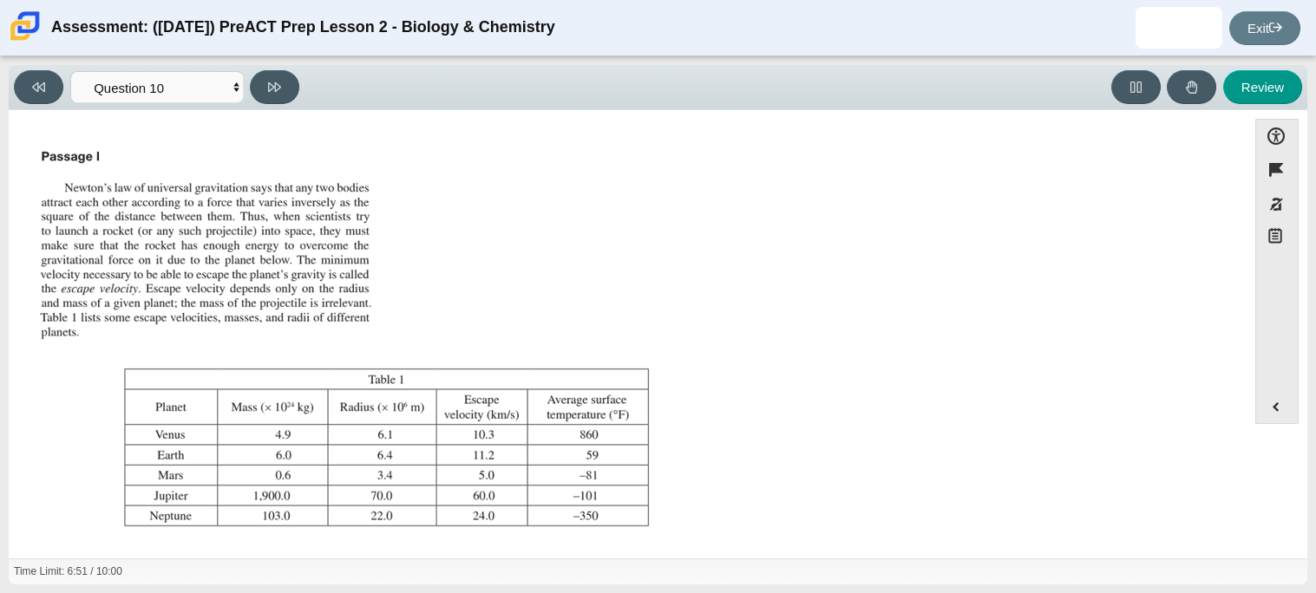
scroll to position [198, 0]
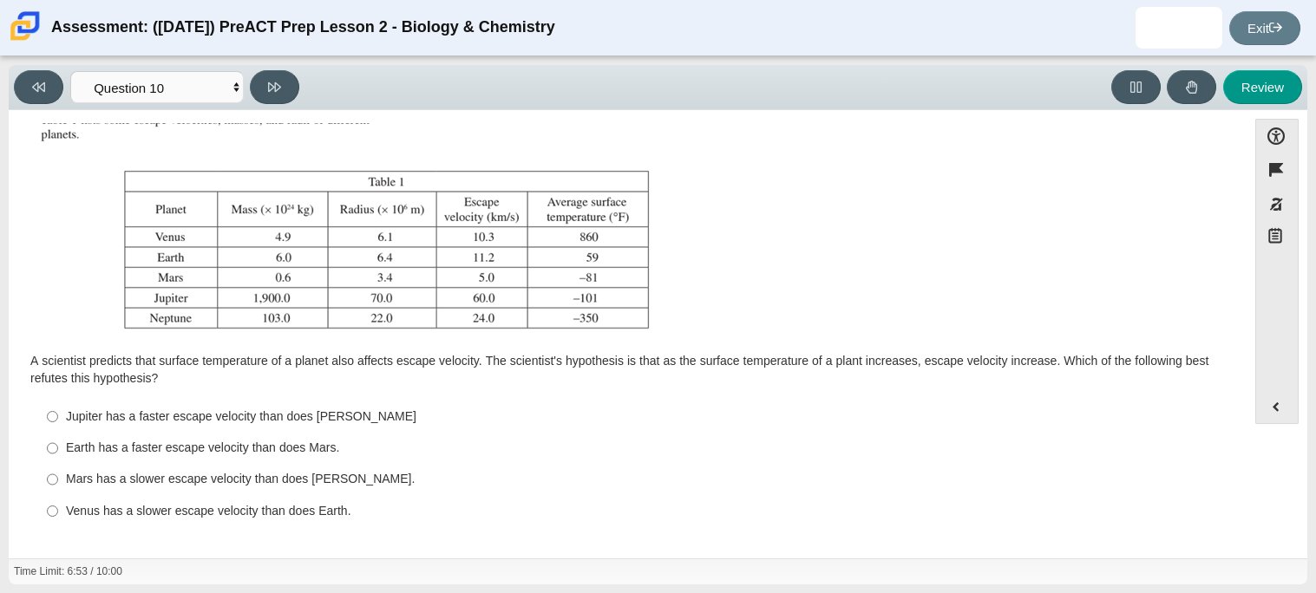
click at [314, 403] on label "Jupiter has a faster escape velocity than does Neptune Jupiter has a faster esc…" at bounding box center [629, 416] width 1188 height 31
click at [58, 403] on input "Jupiter has a faster escape velocity than does Neptune Jupiter has a faster esc…" at bounding box center [52, 416] width 11 height 31
radio input "true"
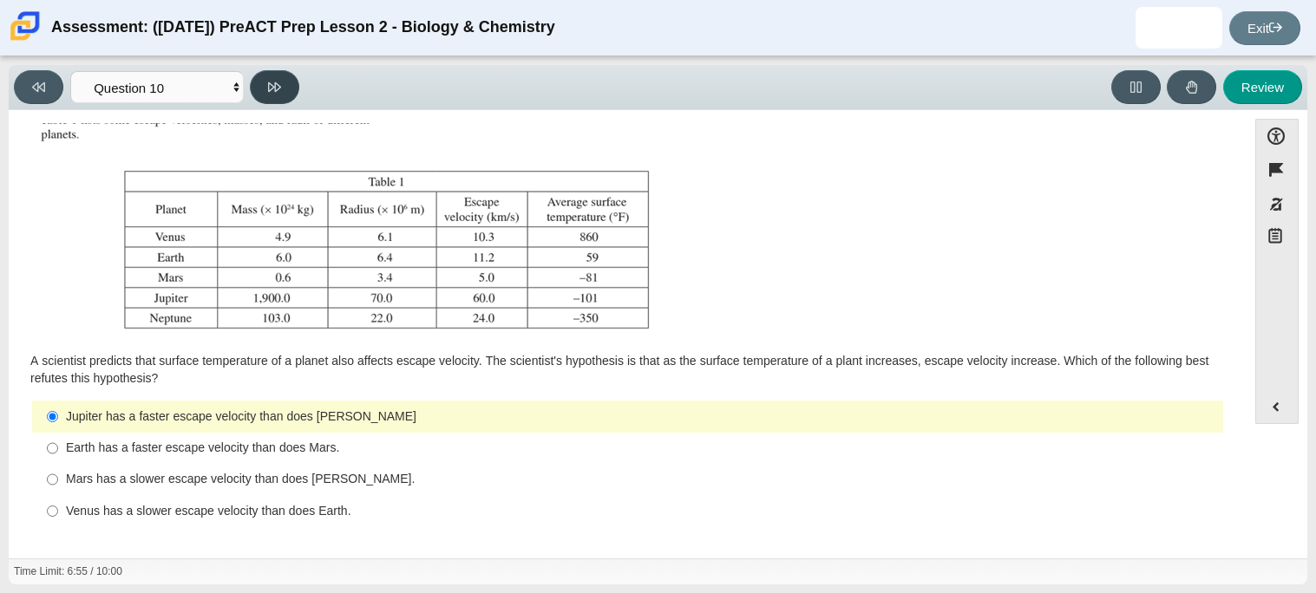
click at [283, 70] on button at bounding box center [274, 87] width 49 height 34
select select "review"
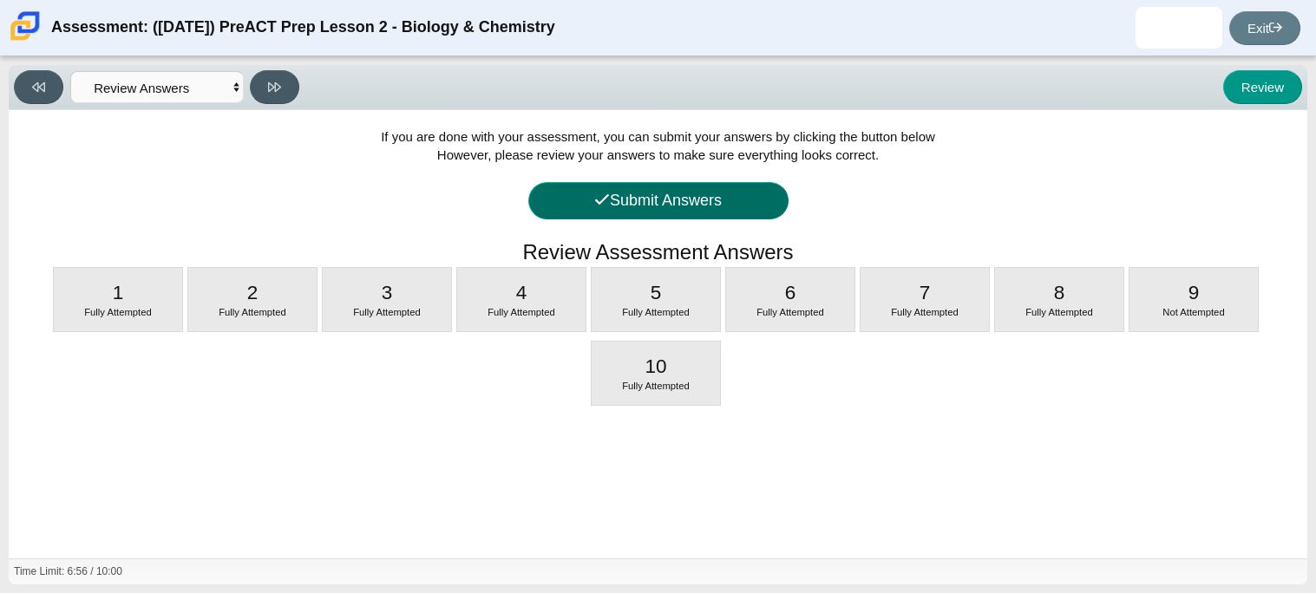
click at [714, 199] on button "Submit Answers" at bounding box center [658, 200] width 260 height 37
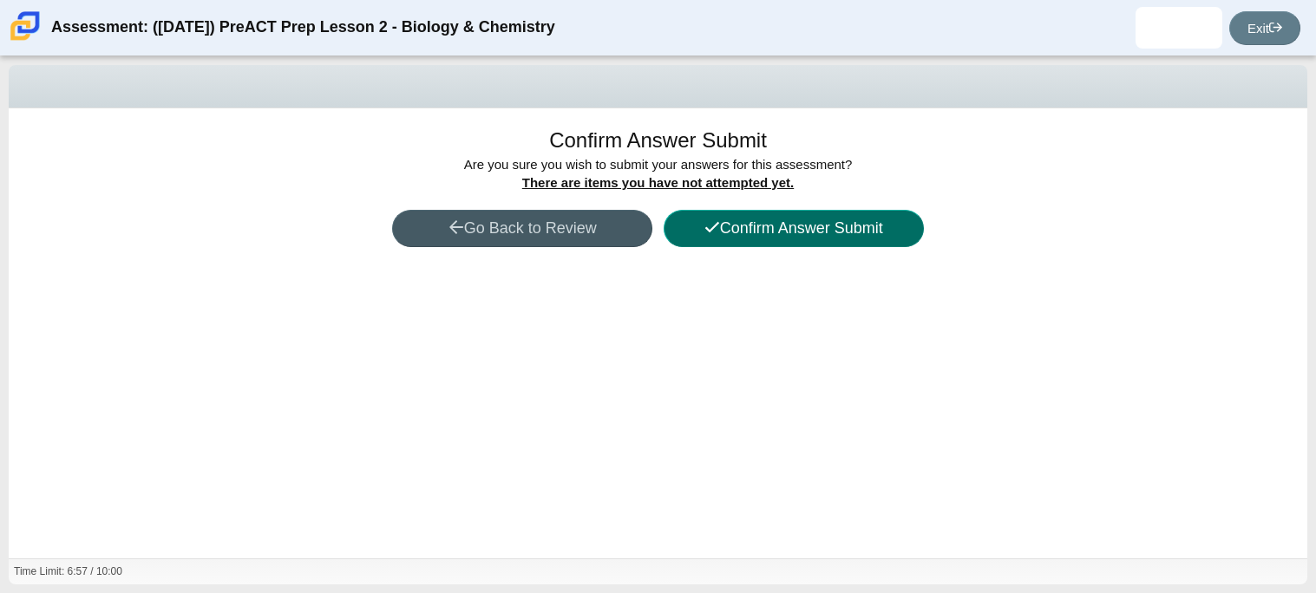
click at [731, 228] on button "Confirm Answer Submit" at bounding box center [793, 228] width 260 height 37
